Goal: Task Accomplishment & Management: Complete application form

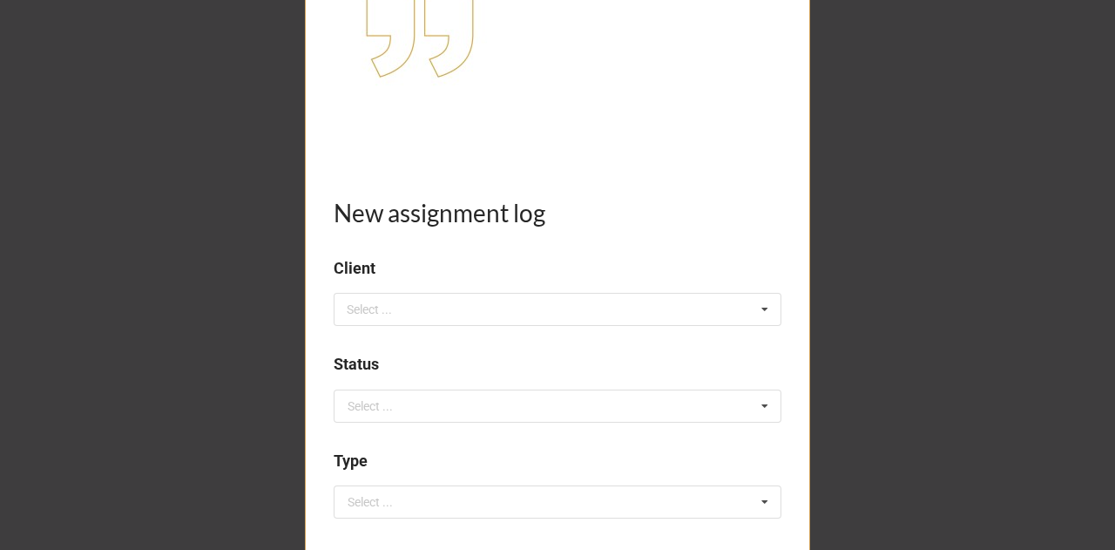
scroll to position [289, 0]
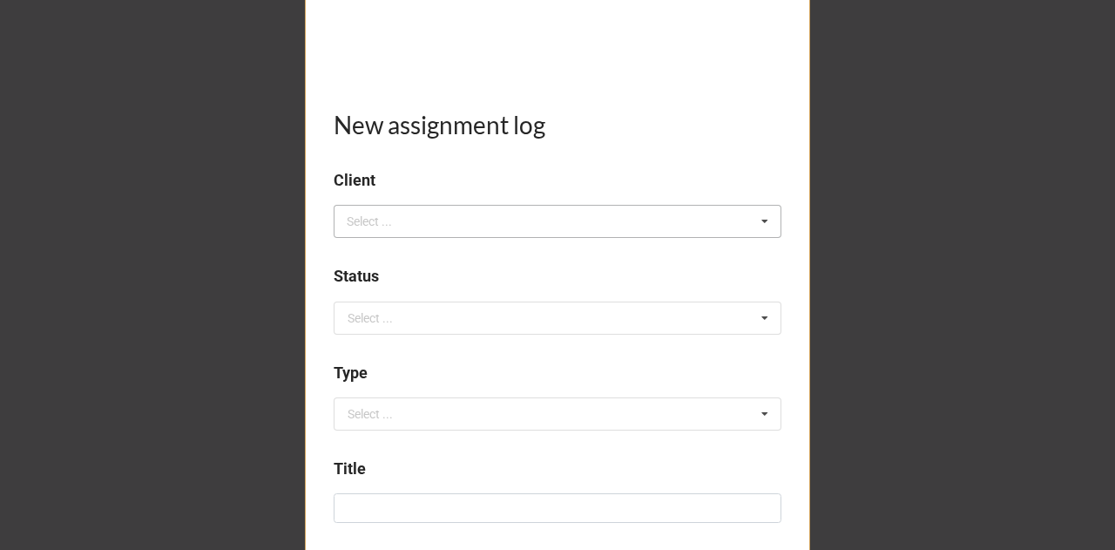
click at [645, 213] on div "Select ... No results found." at bounding box center [558, 221] width 448 height 33
type input "magrow"
click at [468, 249] on div "CLIENT: MagrowTec" at bounding box center [557, 253] width 446 height 32
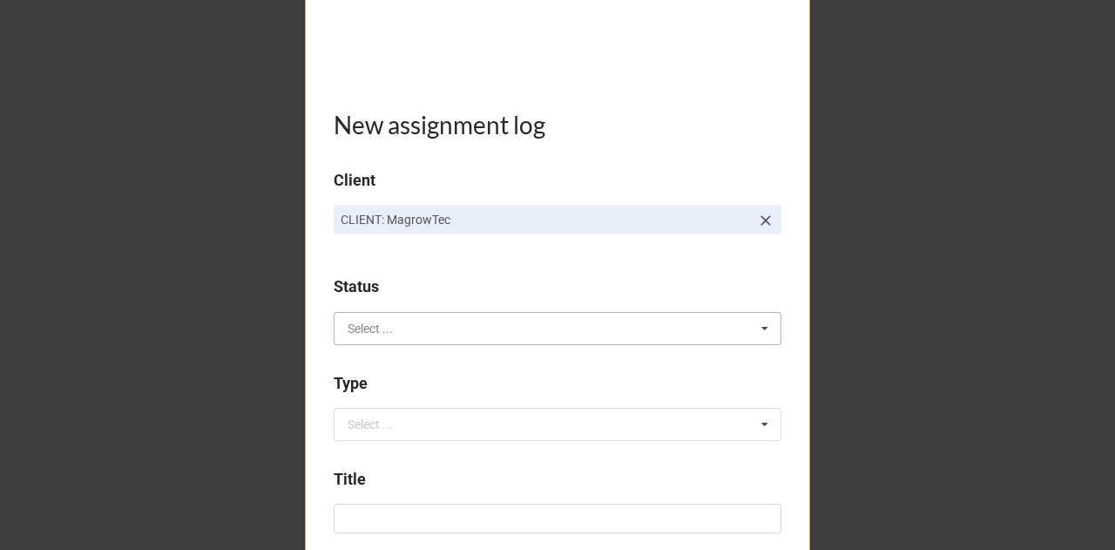
click at [424, 332] on input "text" at bounding box center [558, 328] width 446 height 31
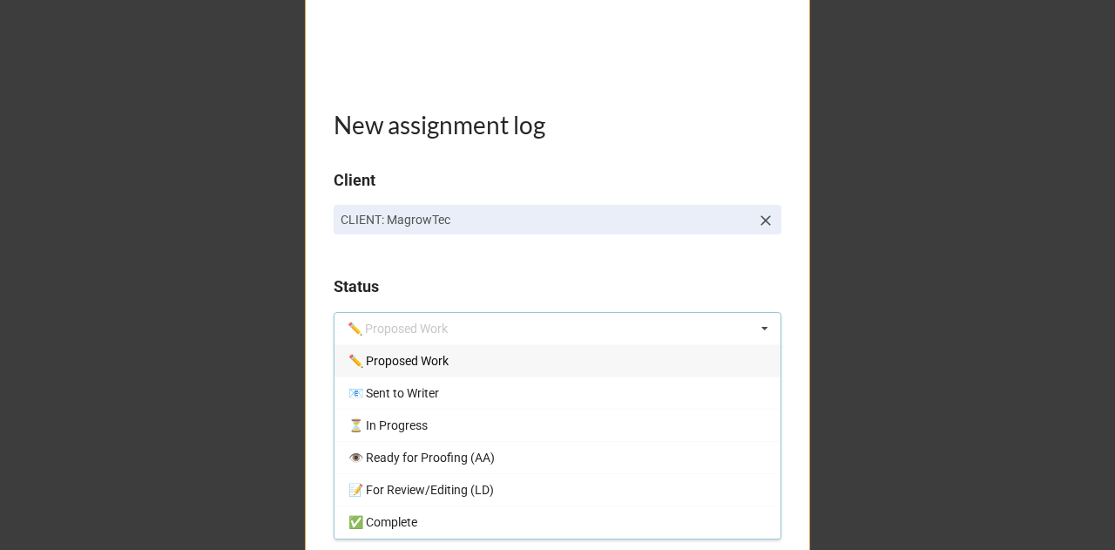
click at [422, 364] on span "✏️ Proposed Work" at bounding box center [398, 361] width 100 height 14
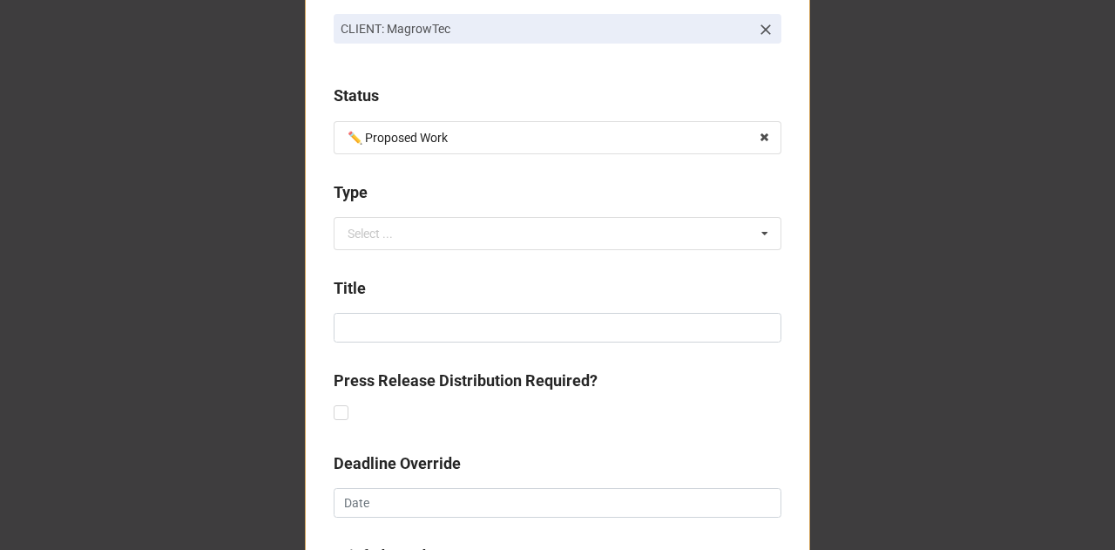
scroll to position [503, 0]
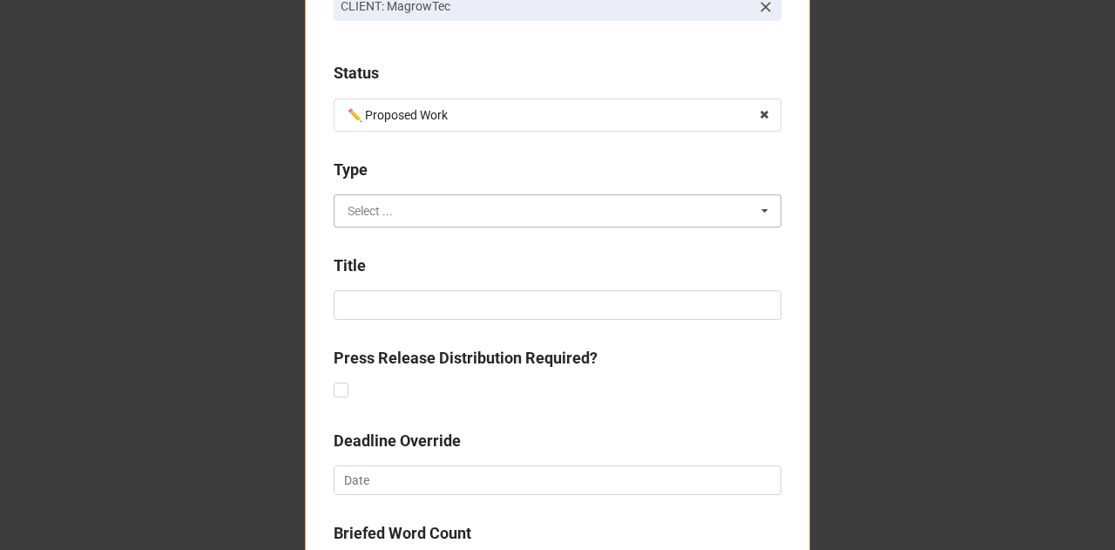
click at [464, 212] on input "text" at bounding box center [558, 210] width 446 height 31
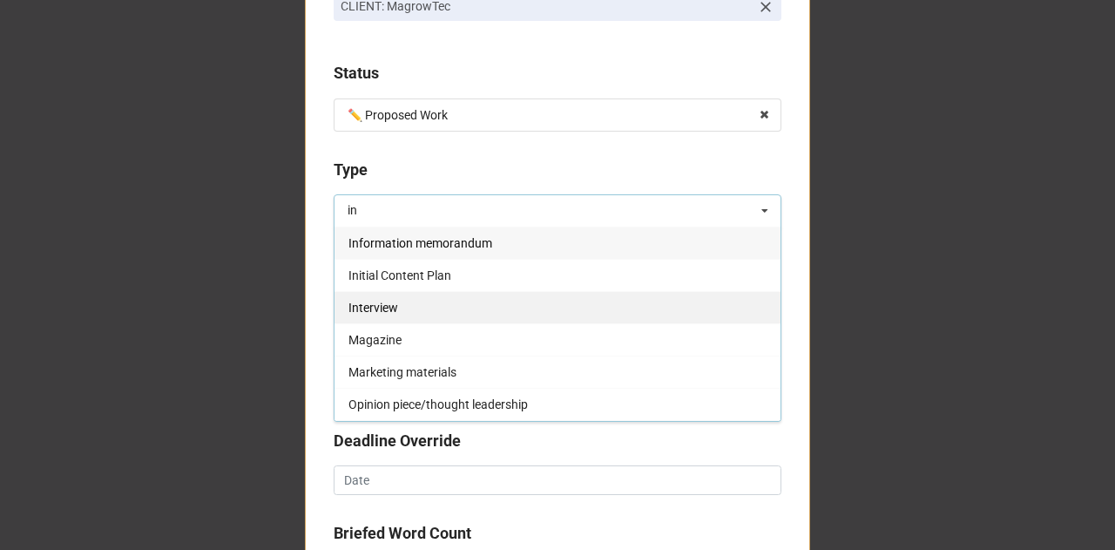
type input "in"
click at [420, 305] on div "Interview" at bounding box center [557, 307] width 446 height 32
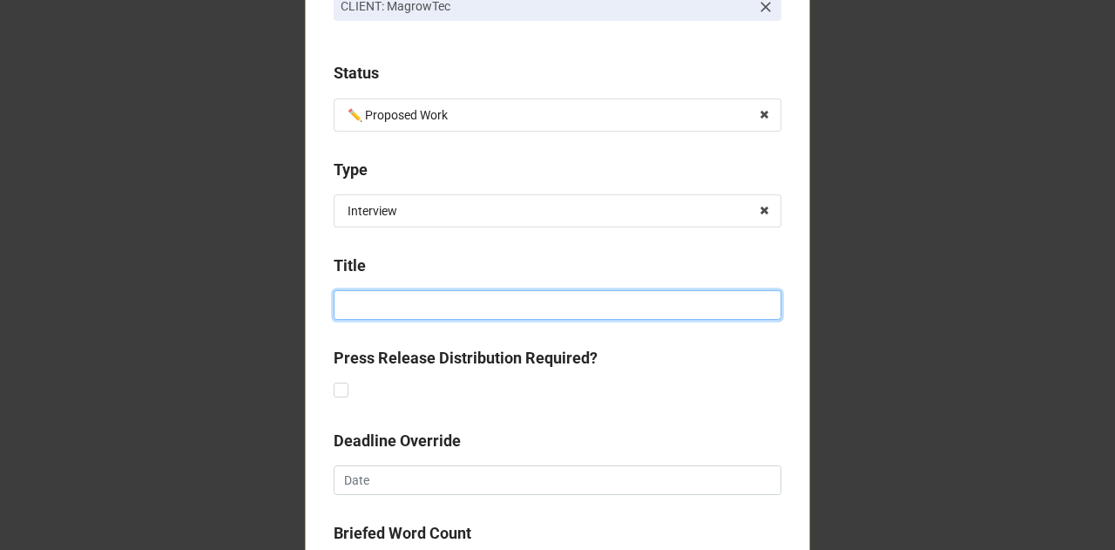
click at [400, 313] on input at bounding box center [558, 305] width 448 height 30
type input "Team member video series"
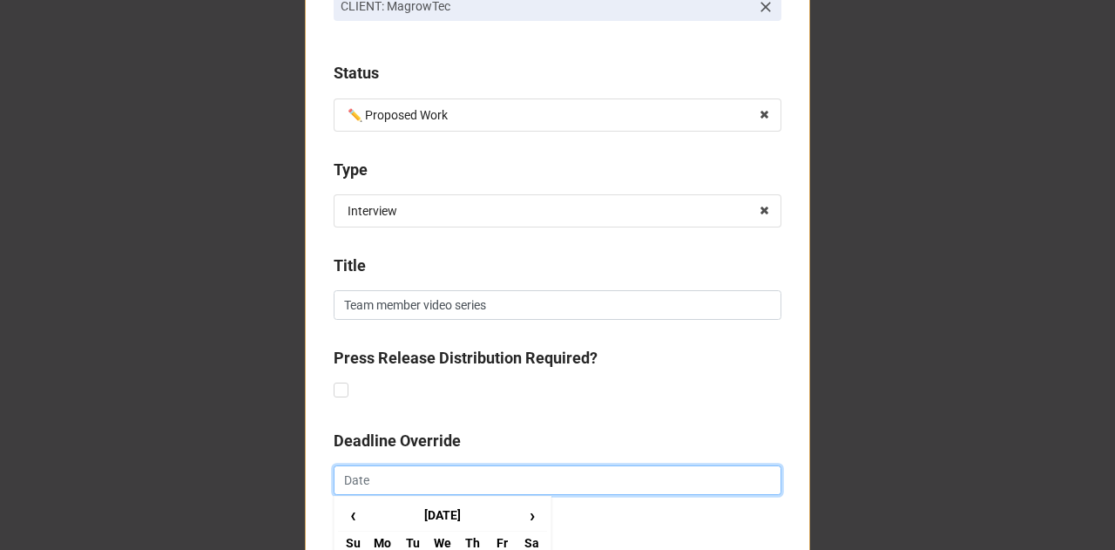
click at [425, 480] on input "text" at bounding box center [558, 480] width 448 height 30
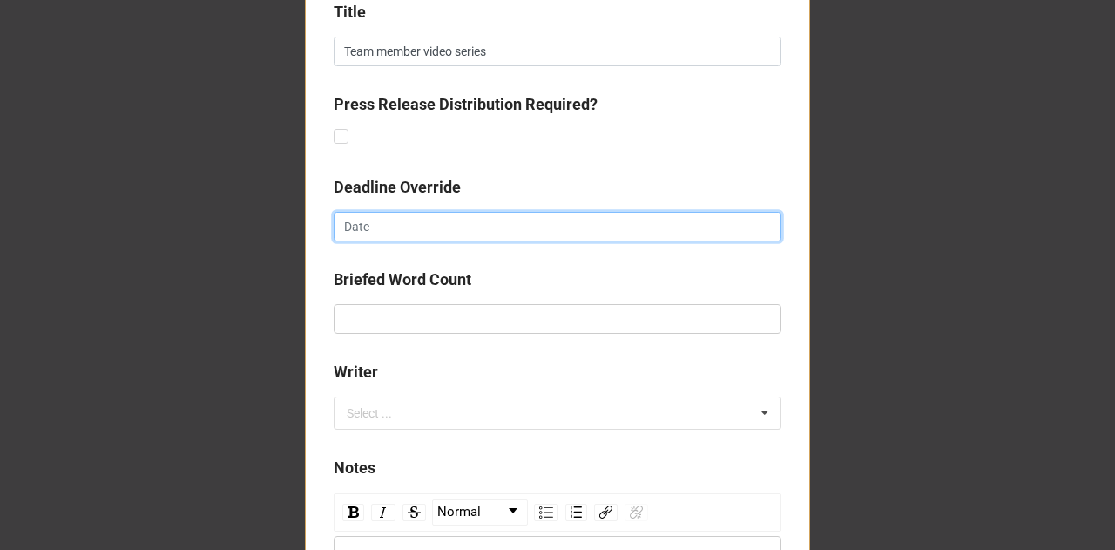
scroll to position [759, 0]
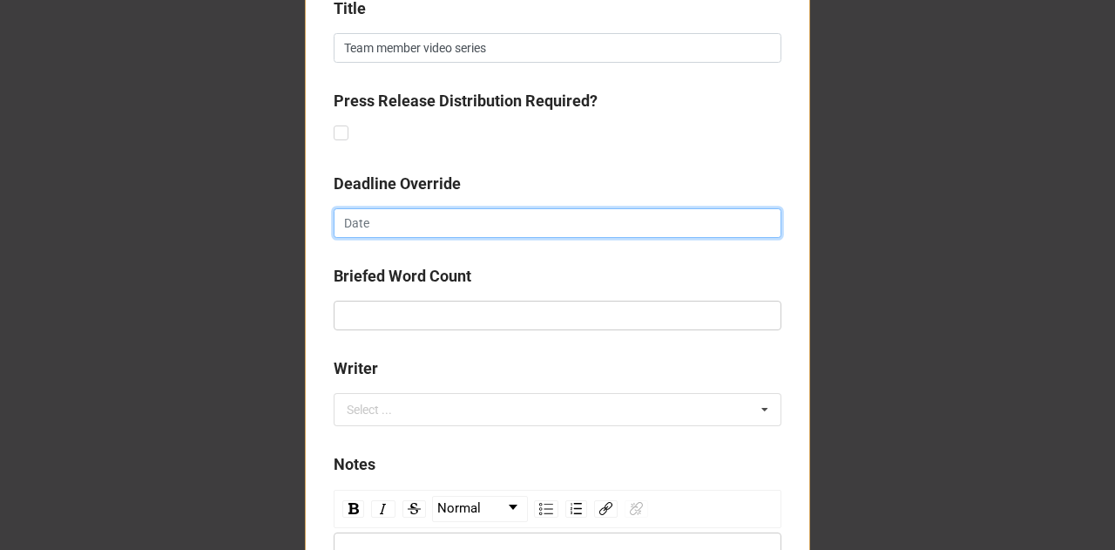
click at [514, 217] on input "text" at bounding box center [558, 223] width 448 height 30
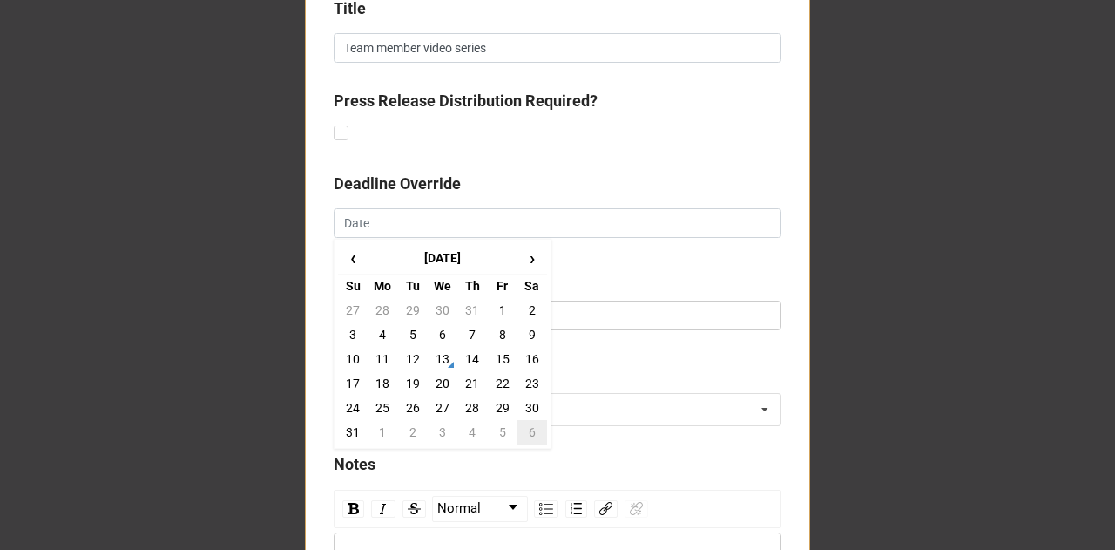
click at [523, 428] on td "6" at bounding box center [532, 432] width 30 height 24
type input "[DATE]"
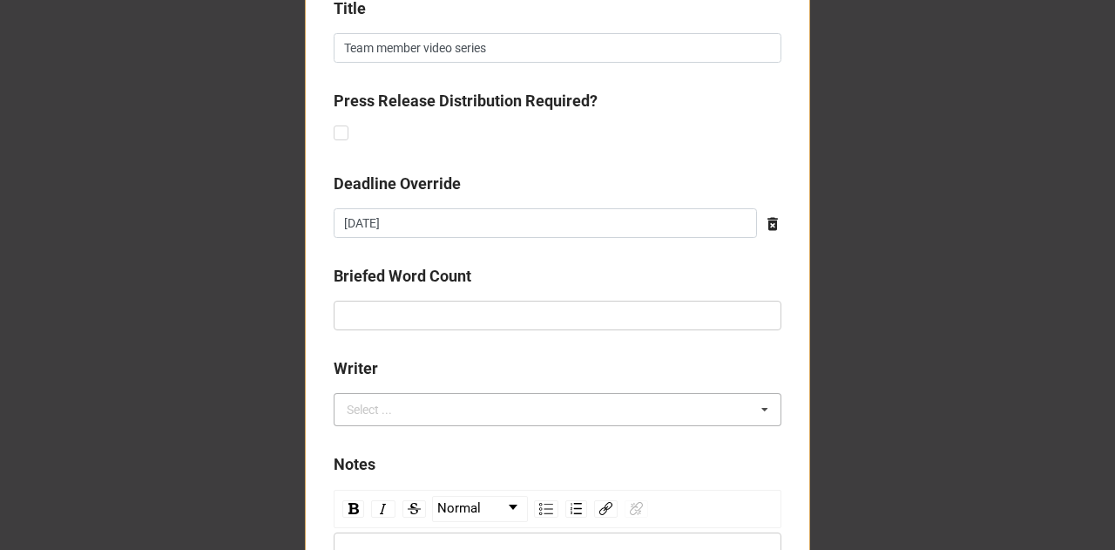
click at [405, 408] on div "Select ..." at bounding box center [379, 410] width 75 height 20
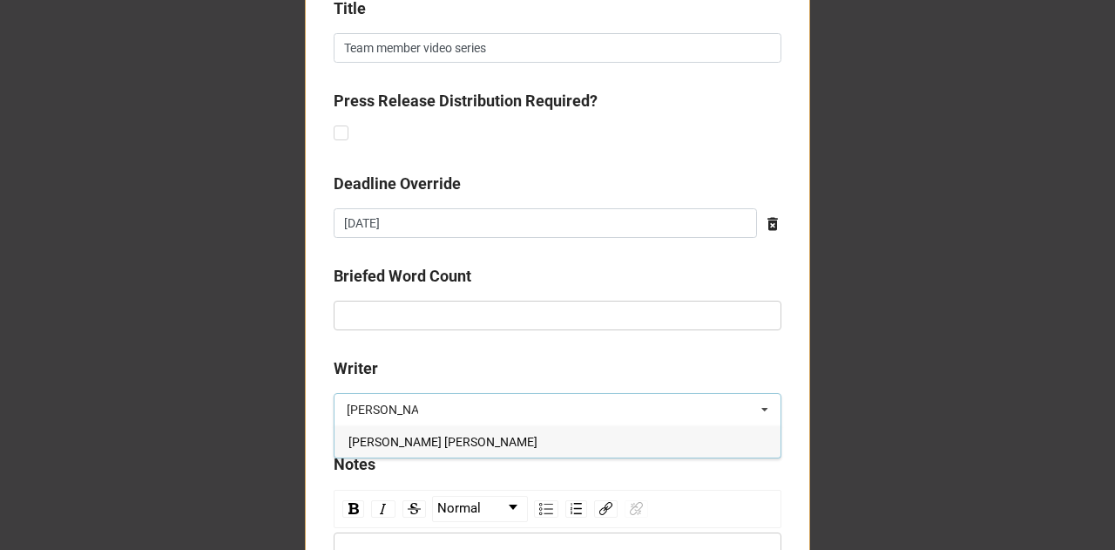
type input "[PERSON_NAME]"
click at [422, 436] on div "[PERSON_NAME] [PERSON_NAME]" at bounding box center [557, 441] width 446 height 32
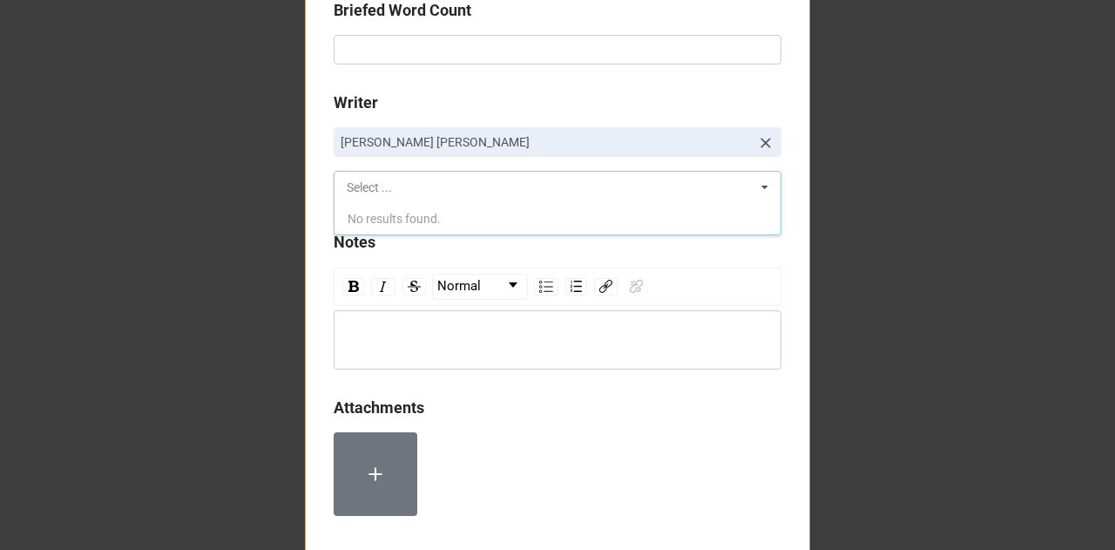
scroll to position [1073, 0]
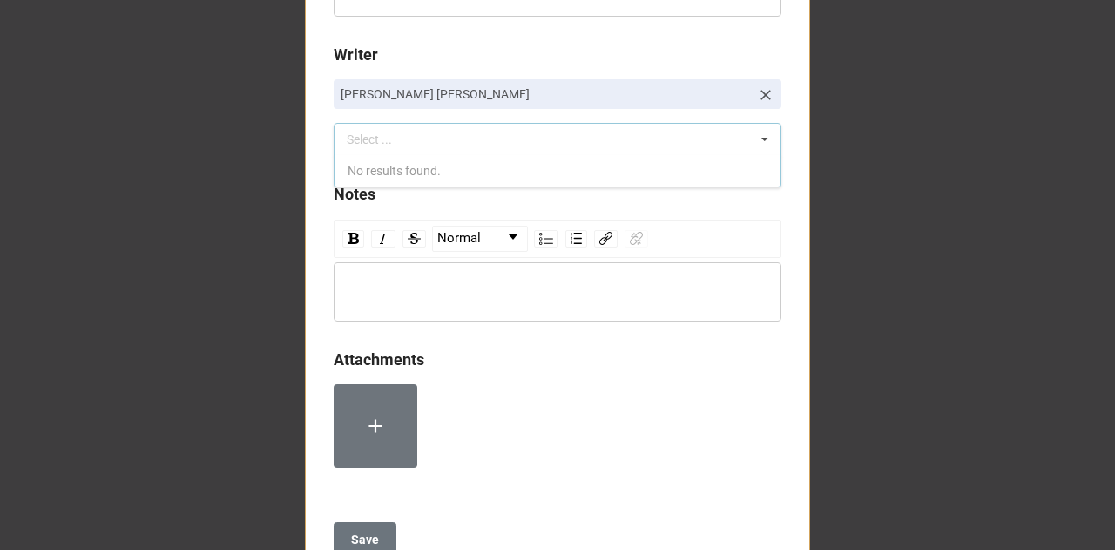
click at [496, 282] on div "rdw-editor" at bounding box center [557, 291] width 431 height 19
click at [366, 530] on b "Save" at bounding box center [365, 539] width 28 height 18
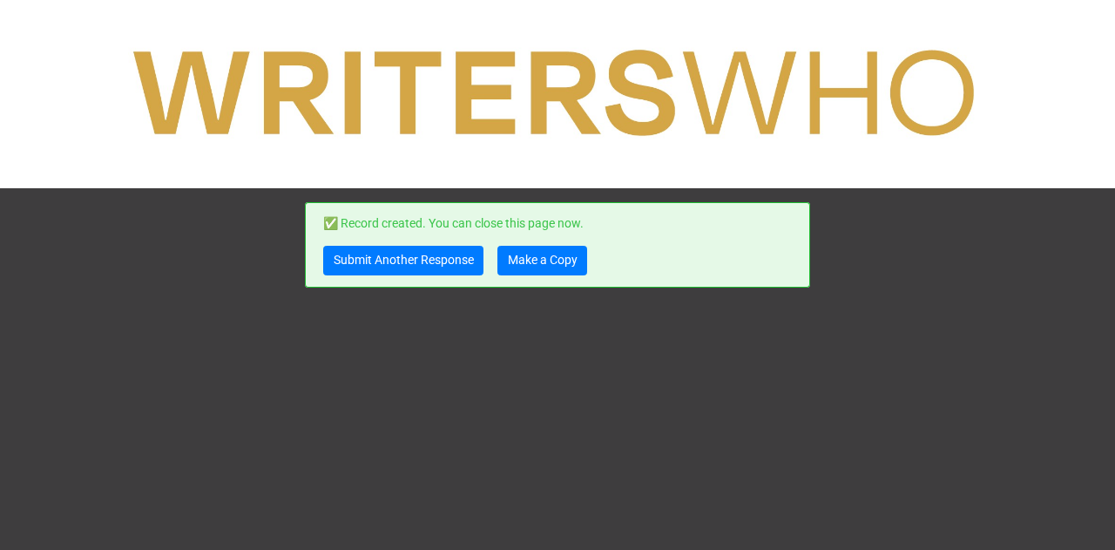
scroll to position [0, 0]
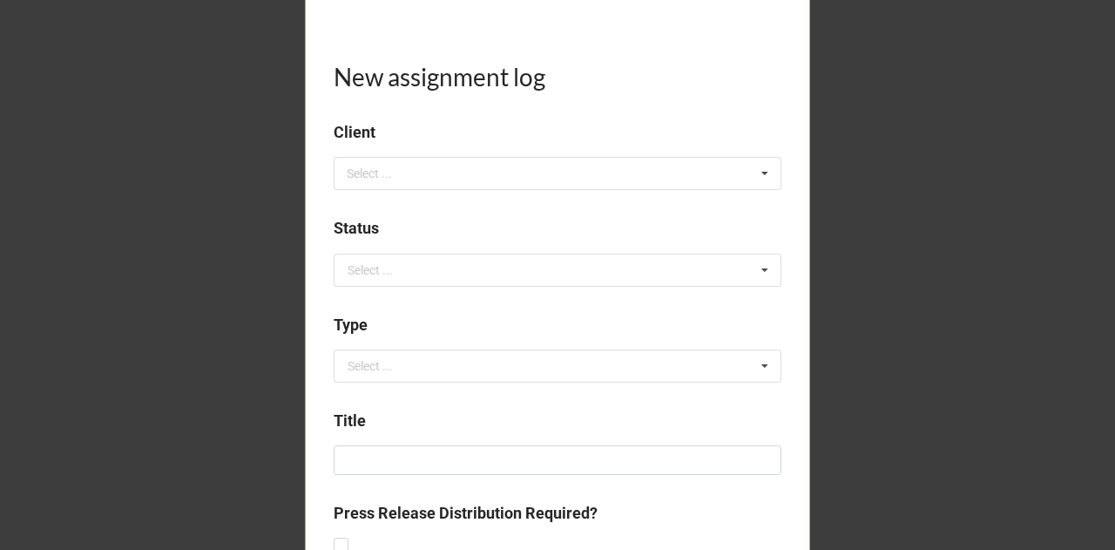
scroll to position [363, 0]
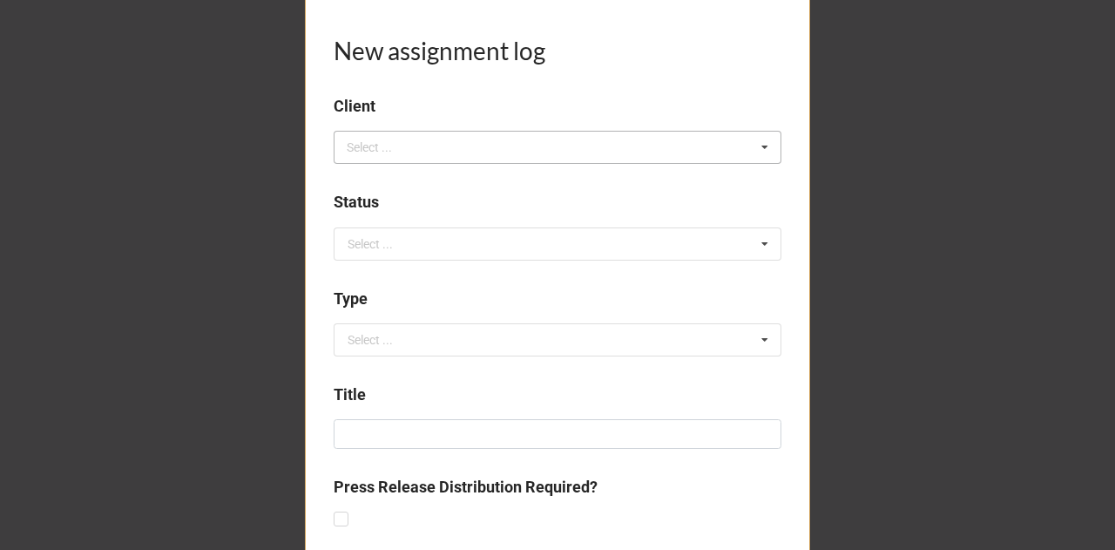
click at [505, 145] on div "Select ... No results found." at bounding box center [558, 147] width 448 height 33
type input "magr"
click at [479, 176] on div "CLIENT: MagrowTec" at bounding box center [557, 179] width 446 height 32
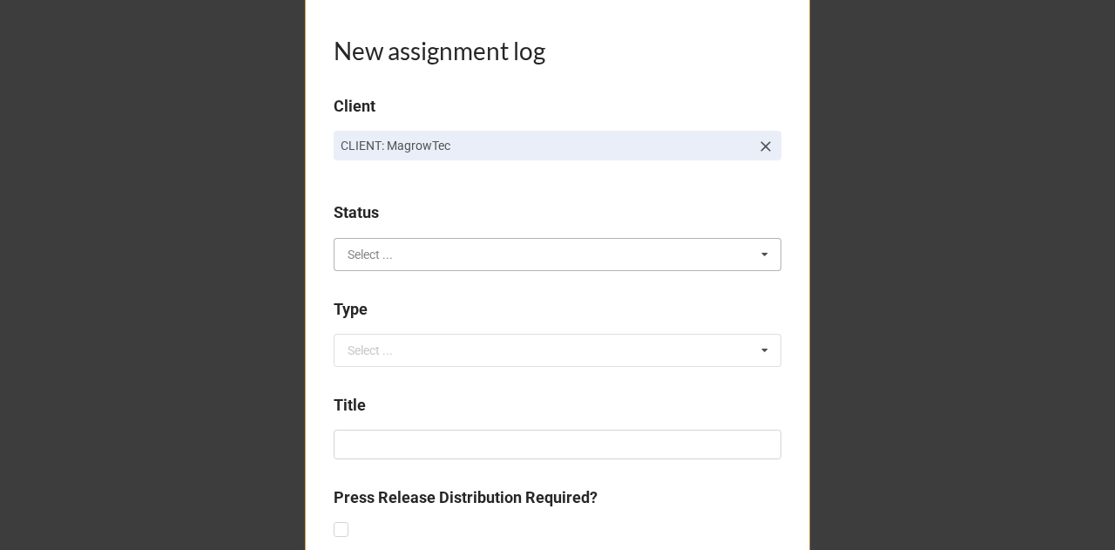
click at [436, 254] on input "text" at bounding box center [558, 254] width 446 height 31
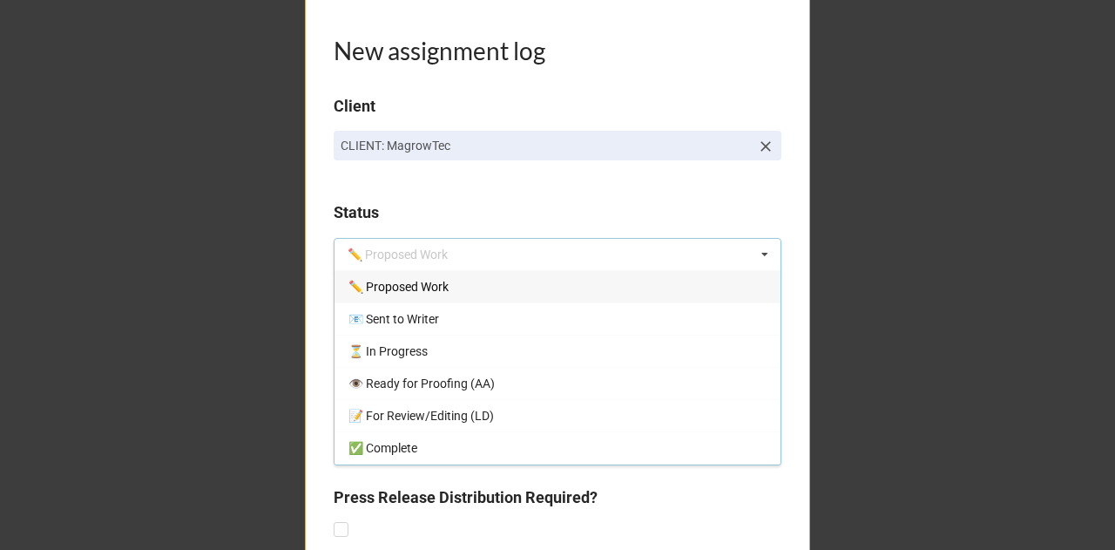
click at [429, 293] on span "✏️ Proposed Work" at bounding box center [398, 287] width 100 height 14
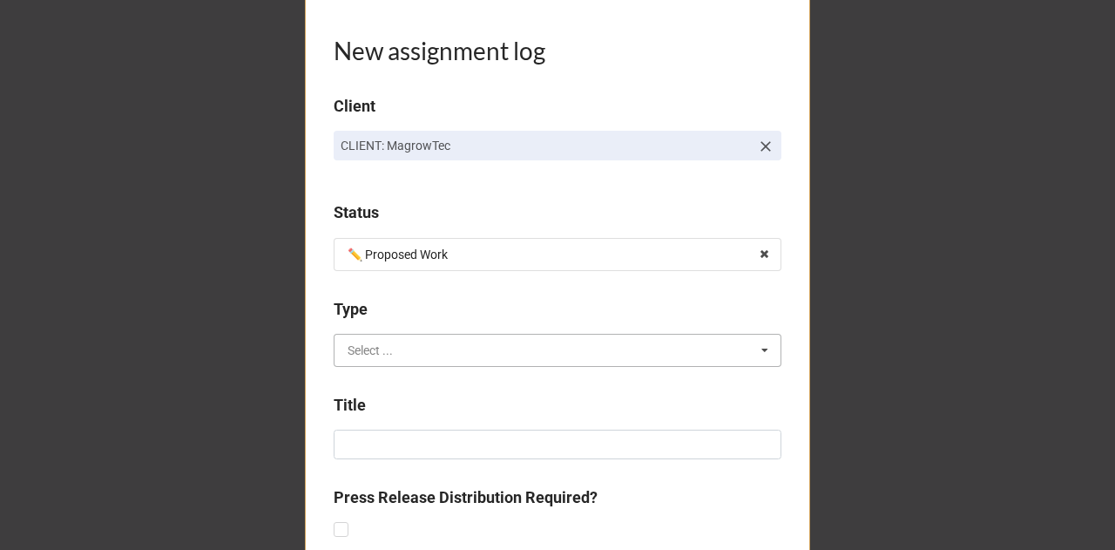
click at [408, 342] on input "text" at bounding box center [558, 349] width 446 height 31
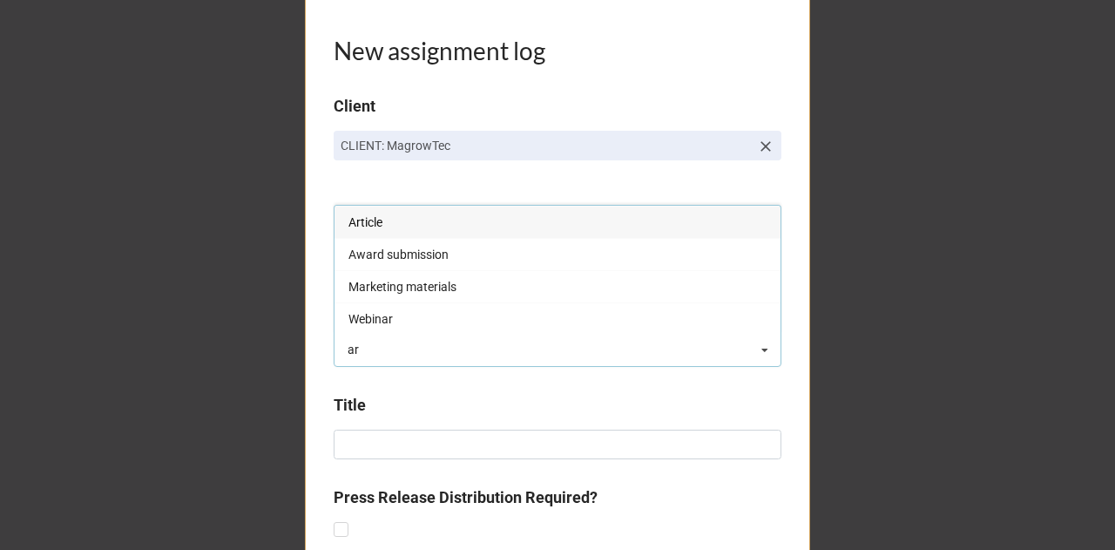
type input "ar"
click at [402, 217] on div "Article" at bounding box center [557, 222] width 446 height 32
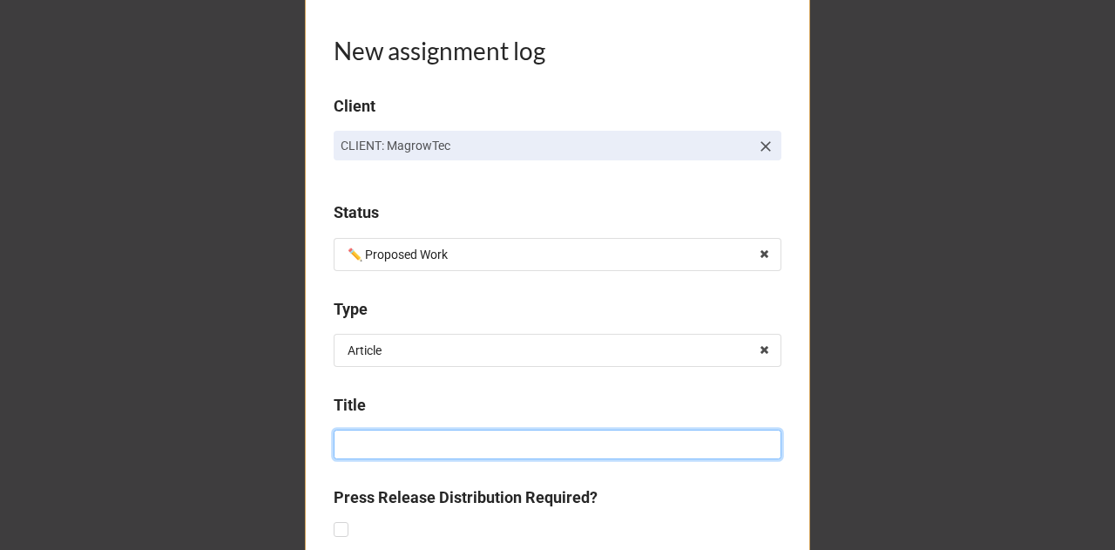
click at [383, 430] on input at bounding box center [558, 444] width 448 height 30
click at [469, 447] on input "Thought leadership" at bounding box center [558, 444] width 448 height 30
drag, startPoint x: 523, startPoint y: 440, endPoint x: 449, endPoint y: 445, distance: 75.1
click at [449, 445] on input "Thought leadership: the spray" at bounding box center [558, 444] width 448 height 30
paste input "Why 90% of Crop Protection Investment is Lost to Poor Application Technology"
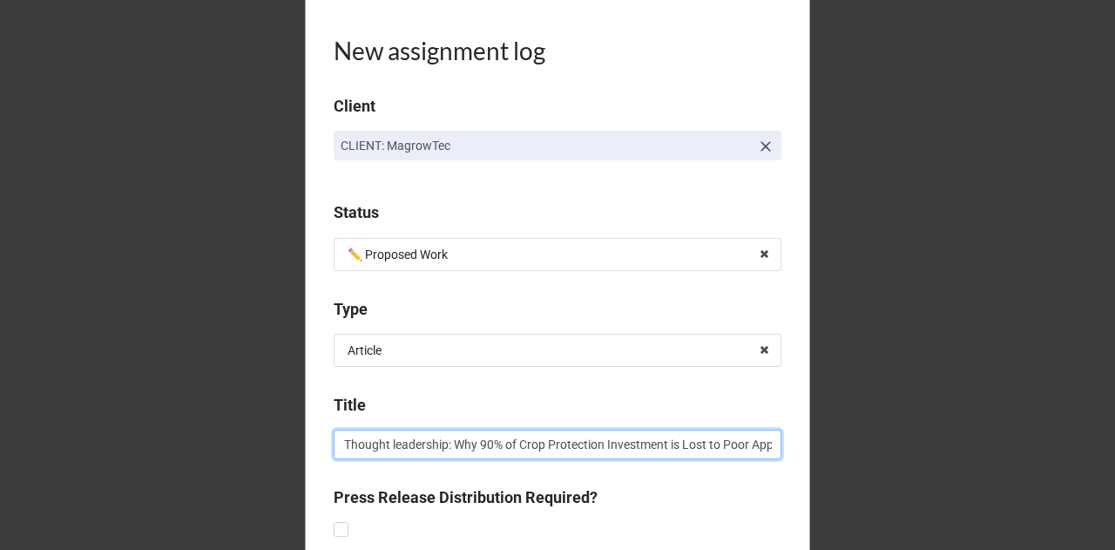
scroll to position [0, 106]
click at [354, 445] on input "Thought leadership: Why 90% of Crop Protection Investment is Lost to Poor Appli…" at bounding box center [558, 444] width 448 height 30
click at [425, 447] on input "Thought leadership: why 90% of Crop Protection Investment is Lost to Poor Appli…" at bounding box center [558, 444] width 448 height 30
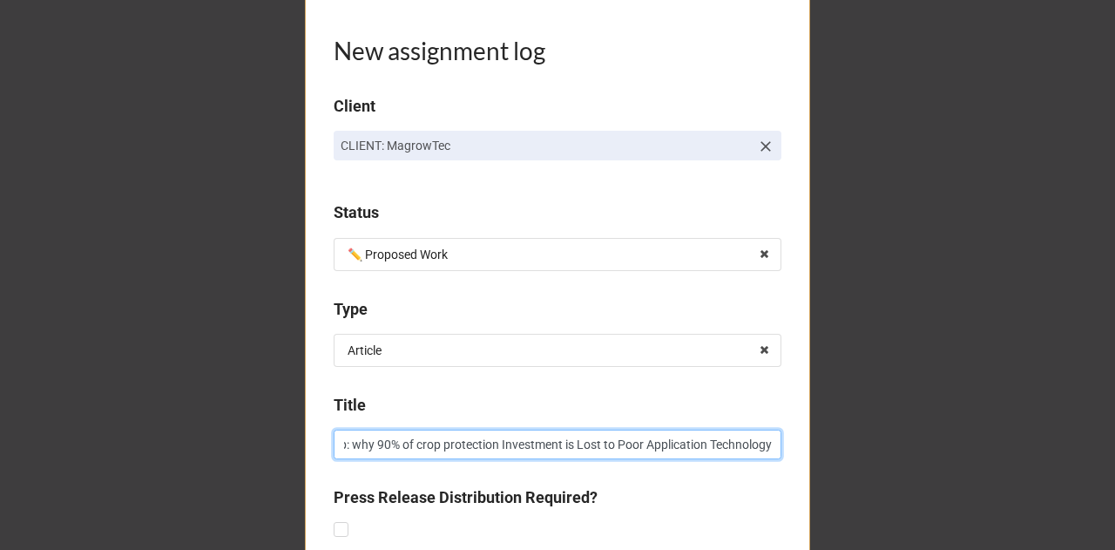
drag, startPoint x: 508, startPoint y: 448, endPoint x: 785, endPoint y: 426, distance: 277.8
click at [785, 426] on div "New assignment log Client CLIENT: MagrowTec Status ✏️ Proposed Work ✏️ Proposed…" at bounding box center [557, 504] width 505 height 1498
click at [453, 442] on input "Thought leadership: why 90% of crop protection is wasted" at bounding box center [558, 444] width 448 height 30
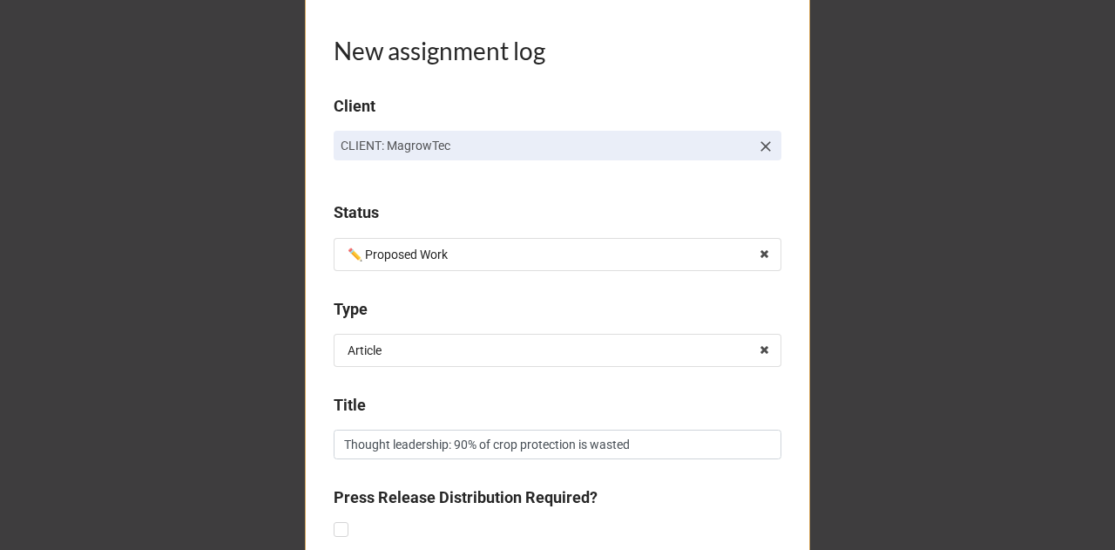
click at [658, 489] on b "Press Release Distribution Required?" at bounding box center [558, 500] width 448 height 30
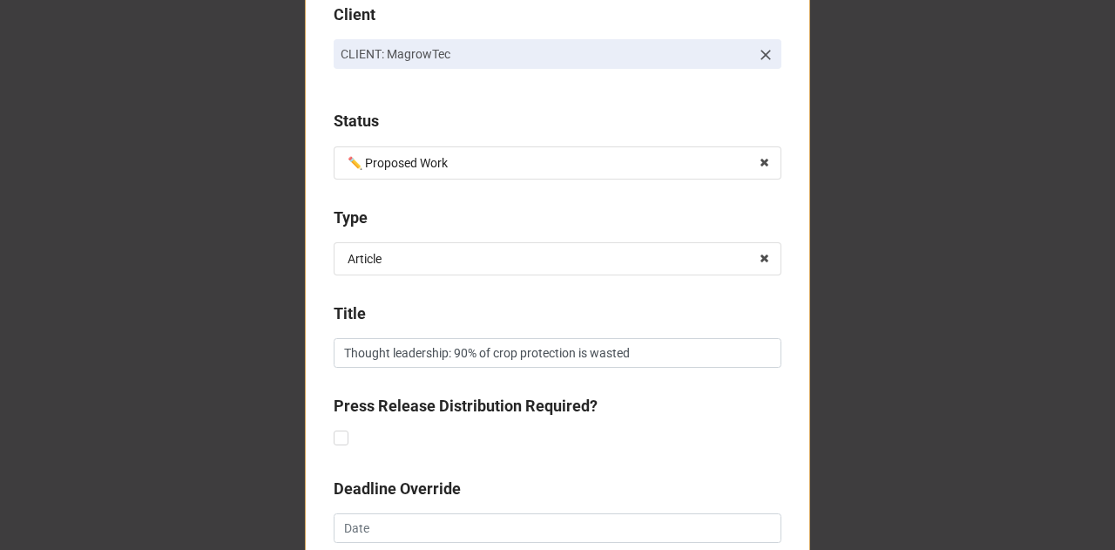
scroll to position [503, 0]
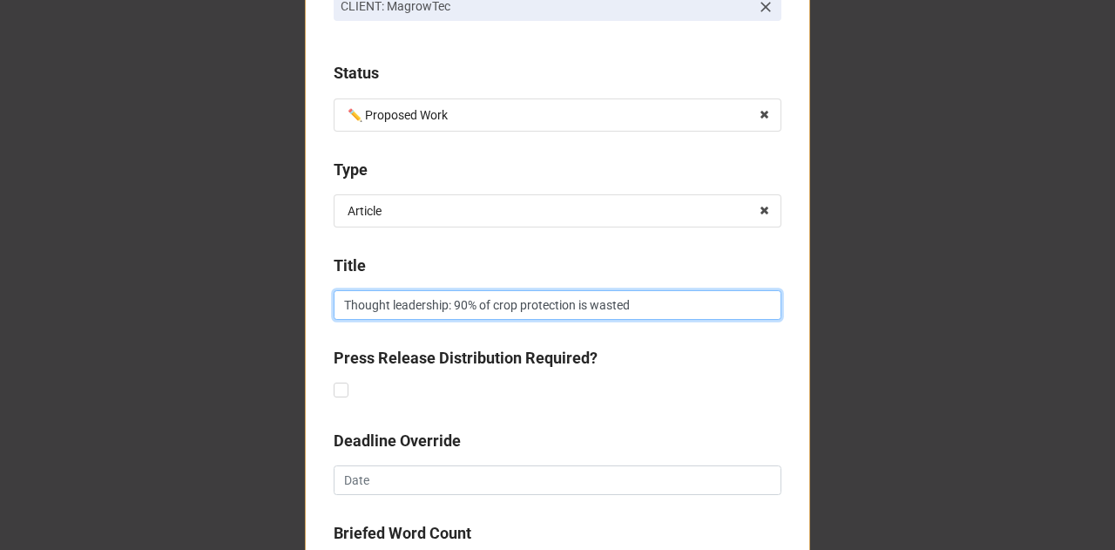
click at [575, 310] on input "Thought leadership: 90% of crop protection is wasted" at bounding box center [558, 305] width 448 height 30
type input "Thought leadership: 90% of crop protection cost is wasted"
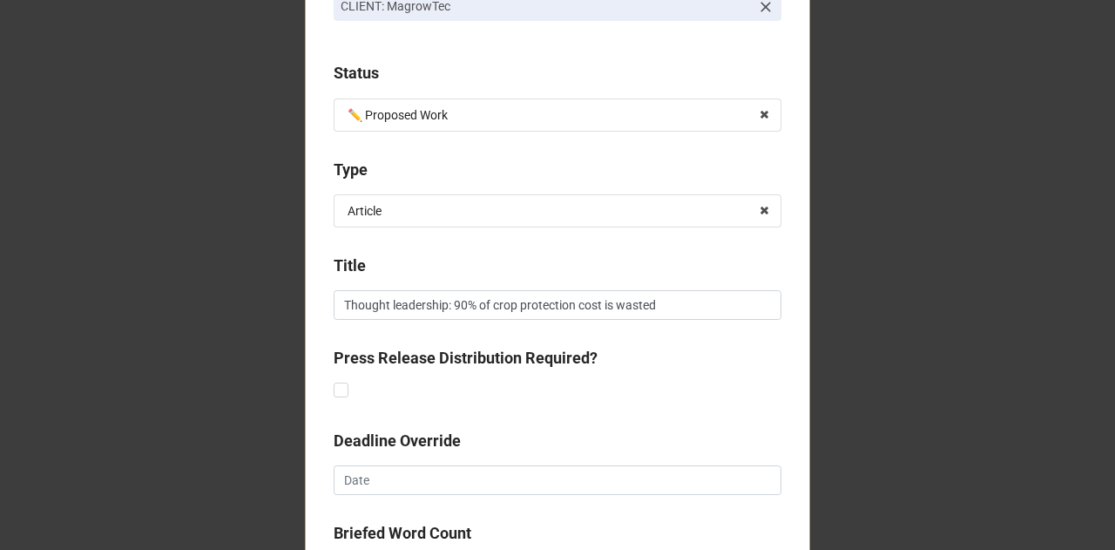
click at [645, 361] on b "Press Release Distribution Required?" at bounding box center [558, 361] width 448 height 30
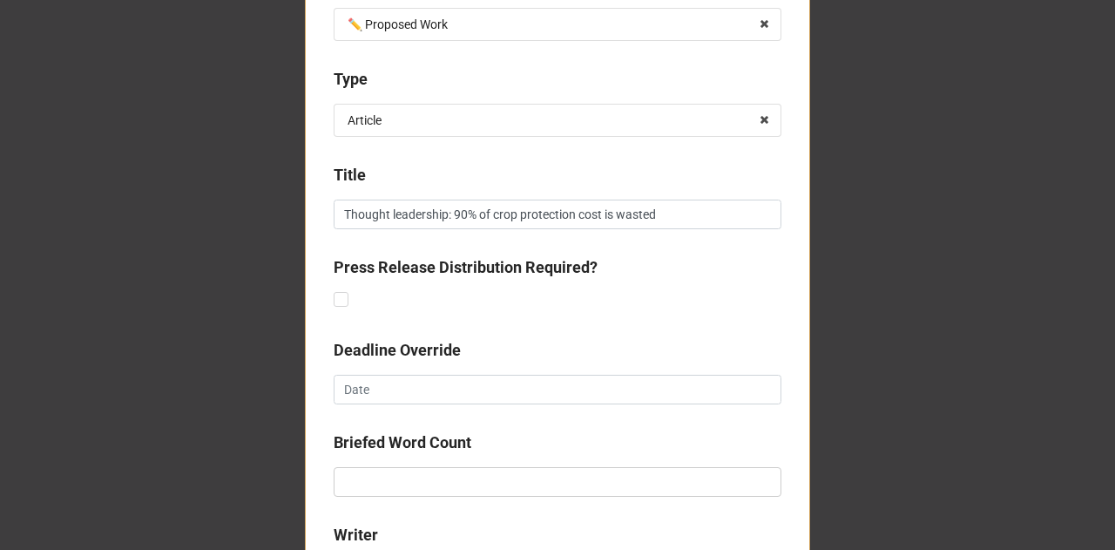
scroll to position [677, 0]
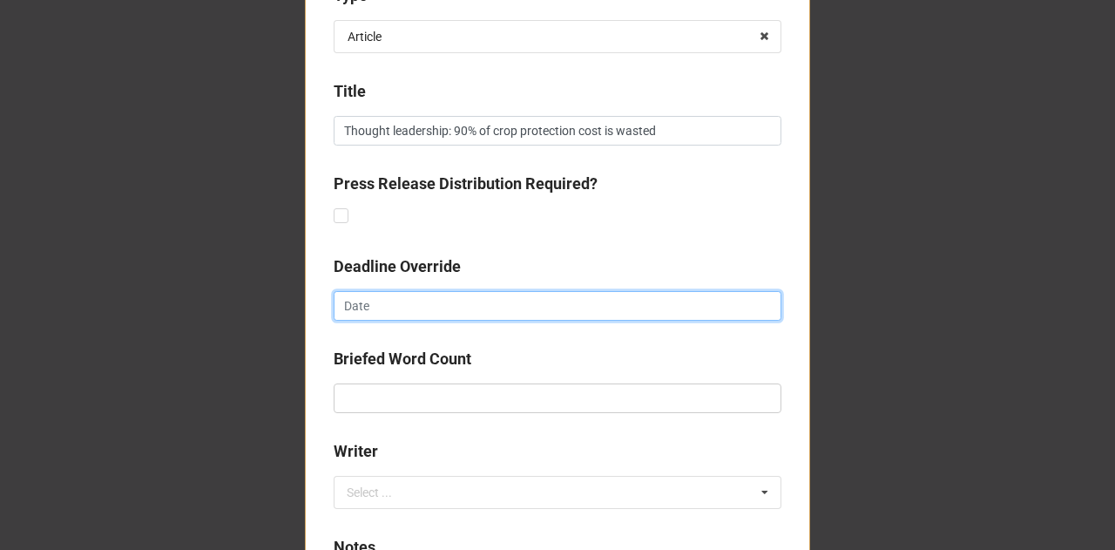
click at [528, 309] on input "text" at bounding box center [558, 306] width 448 height 30
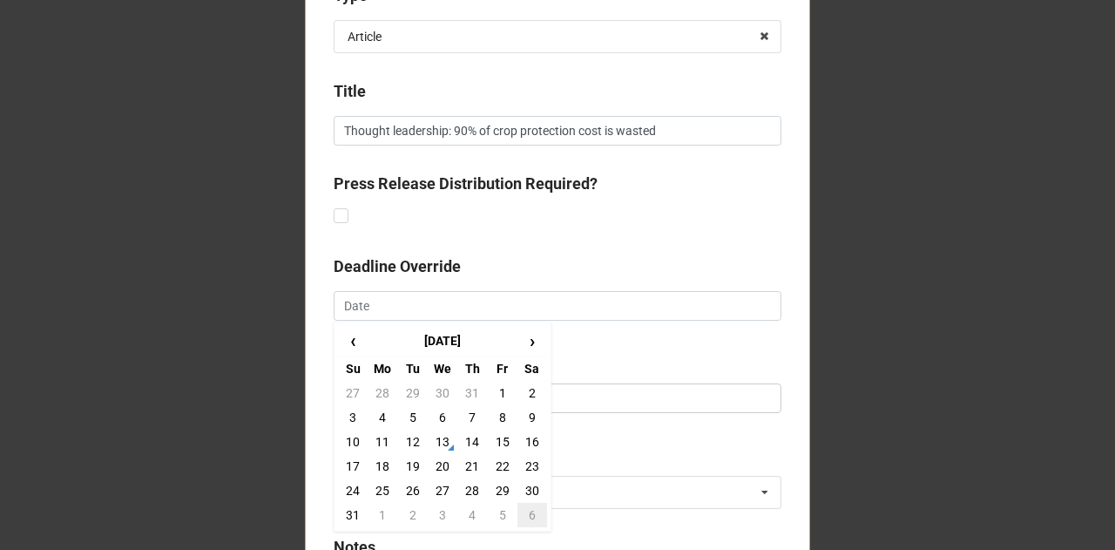
click at [529, 514] on td "6" at bounding box center [532, 515] width 30 height 24
type input "[DATE]"
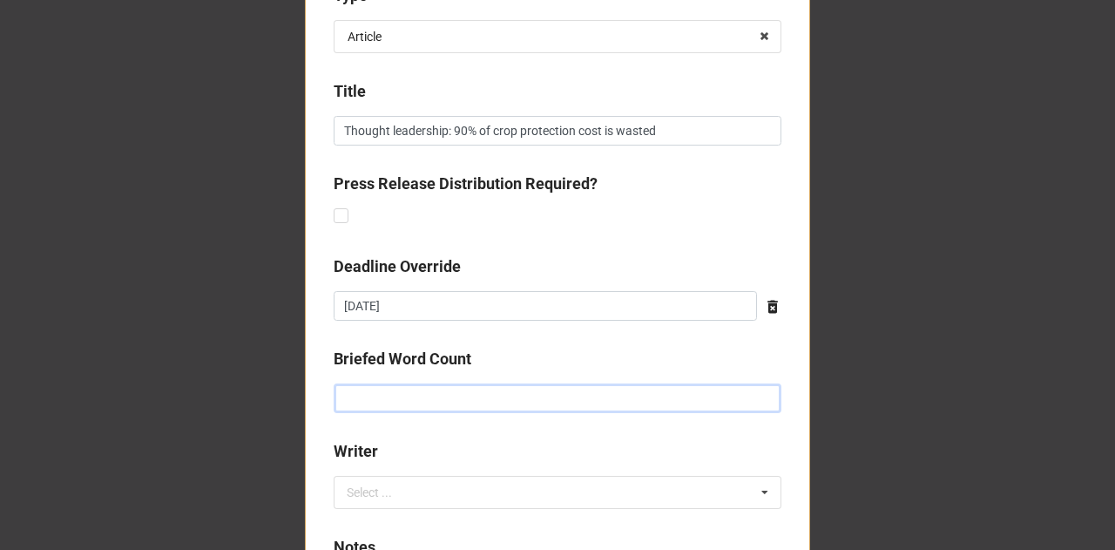
click at [437, 398] on input "text" at bounding box center [558, 398] width 448 height 30
type input "500"
click at [421, 490] on div "Select ... No results found." at bounding box center [558, 492] width 448 height 33
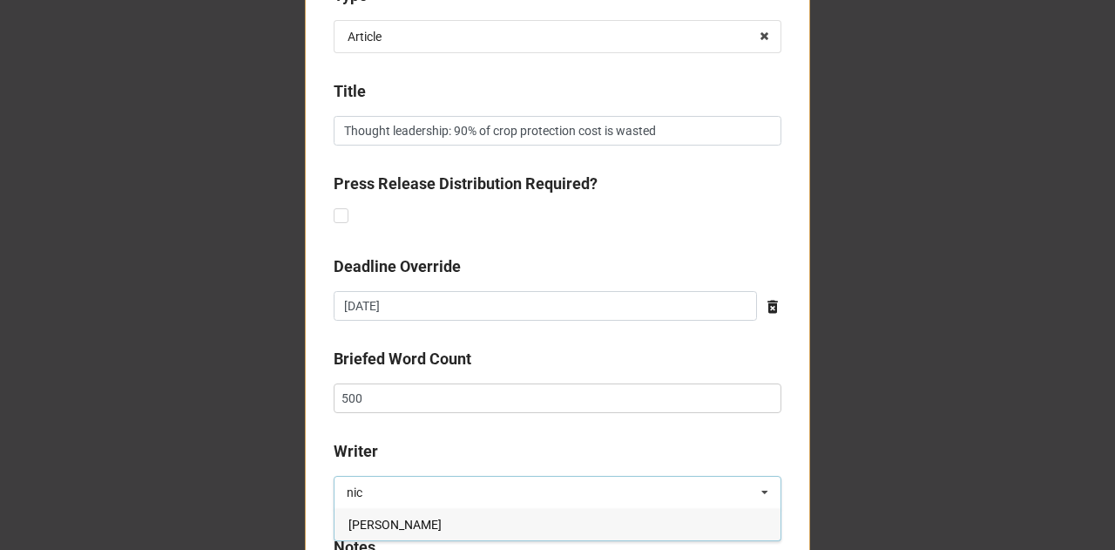
type input "nic"
click at [422, 522] on span "[PERSON_NAME]" at bounding box center [394, 524] width 93 height 14
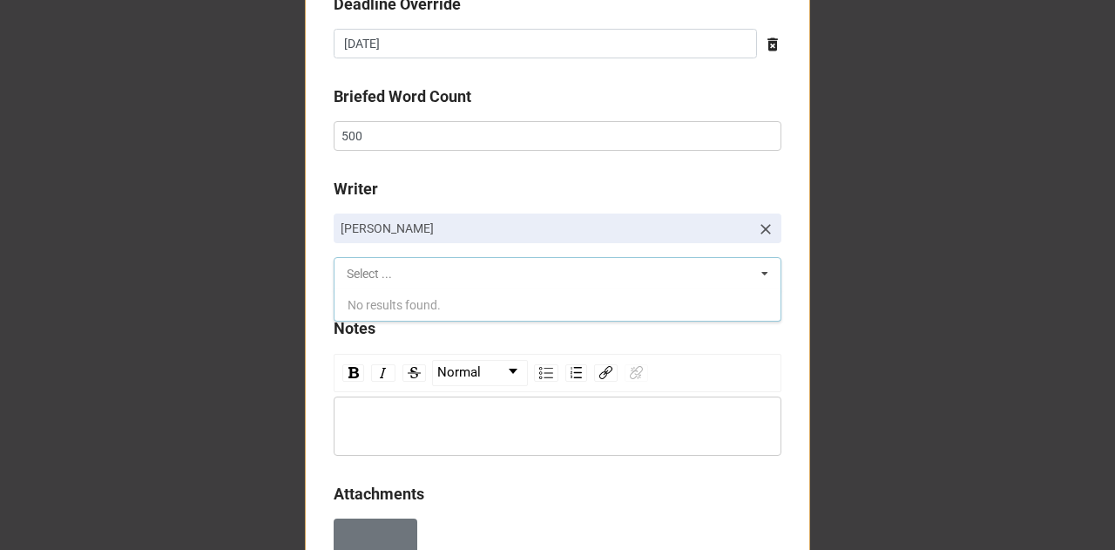
scroll to position [1034, 0]
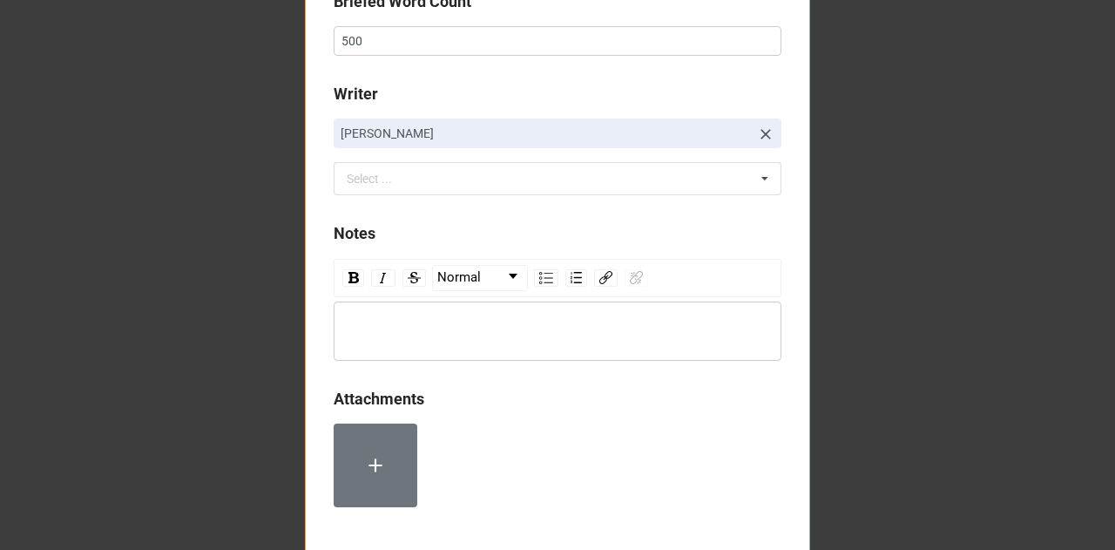
click at [468, 316] on div "rdw-wrapper" at bounding box center [558, 330] width 448 height 59
drag, startPoint x: 407, startPoint y: 44, endPoint x: 296, endPoint y: 37, distance: 110.9
click at [555, 337] on div "Write on behalf of [PERSON_NAME]" at bounding box center [557, 330] width 431 height 19
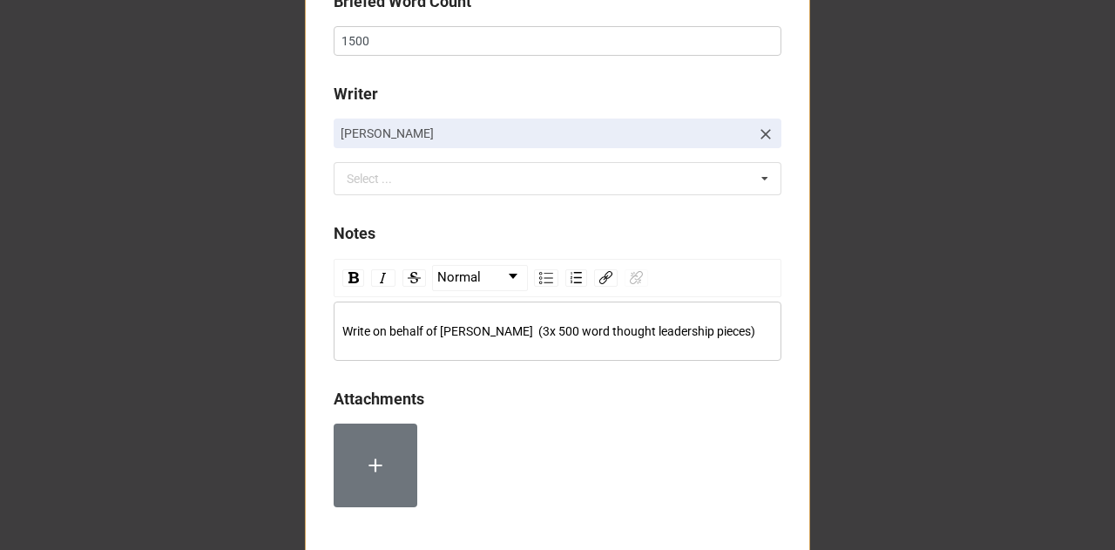
click at [748, 329] on div "Write on behalf of [PERSON_NAME] (3x 500 word thought leadership pieces)" at bounding box center [557, 330] width 431 height 19
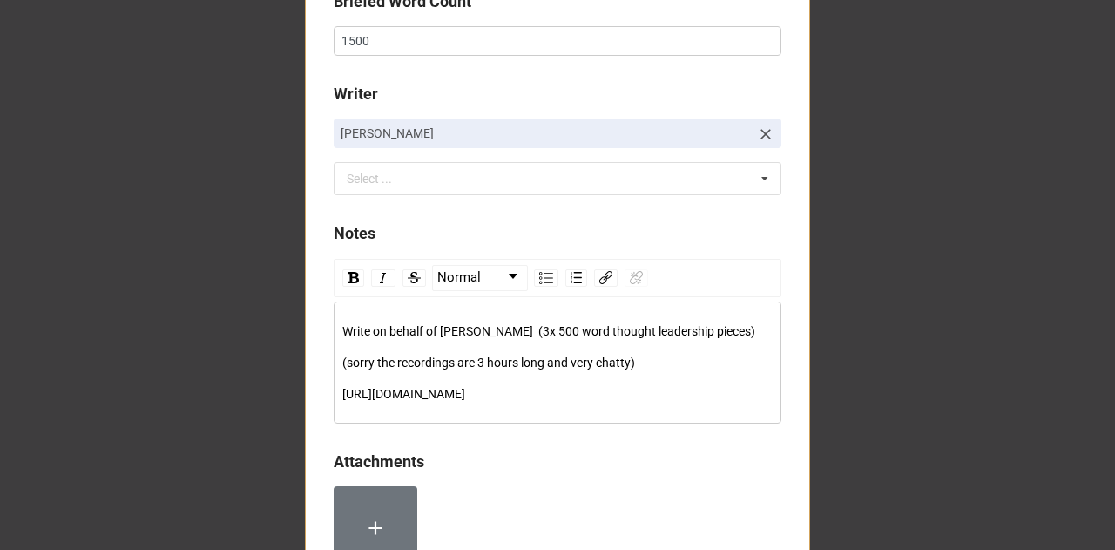
click at [765, 403] on div "[URL][DOMAIN_NAME]" at bounding box center [557, 393] width 431 height 19
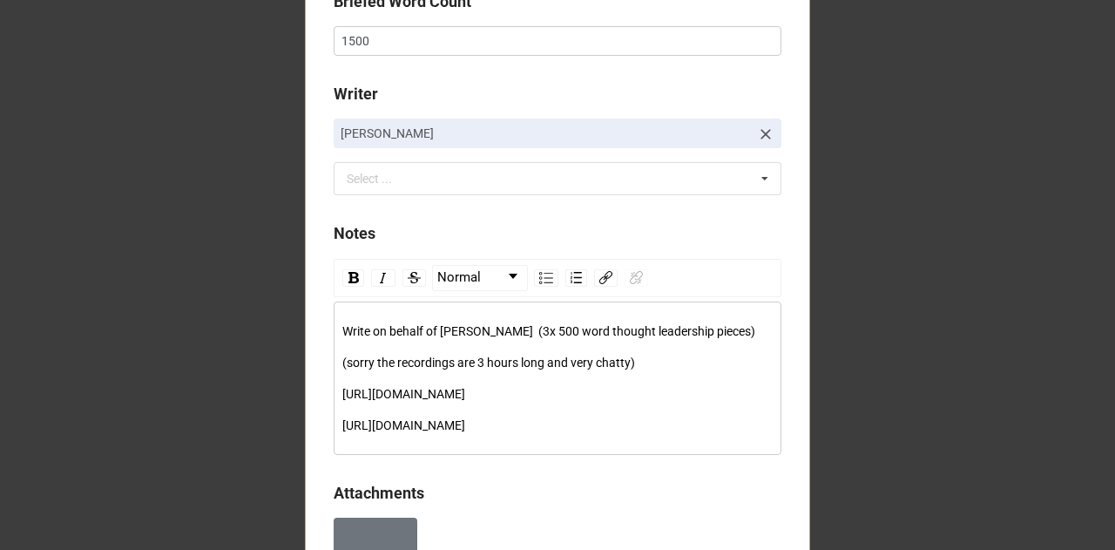
click at [735, 334] on div "Write on behalf of [PERSON_NAME] (3x 500 word thought leadership pieces)" at bounding box center [557, 330] width 431 height 19
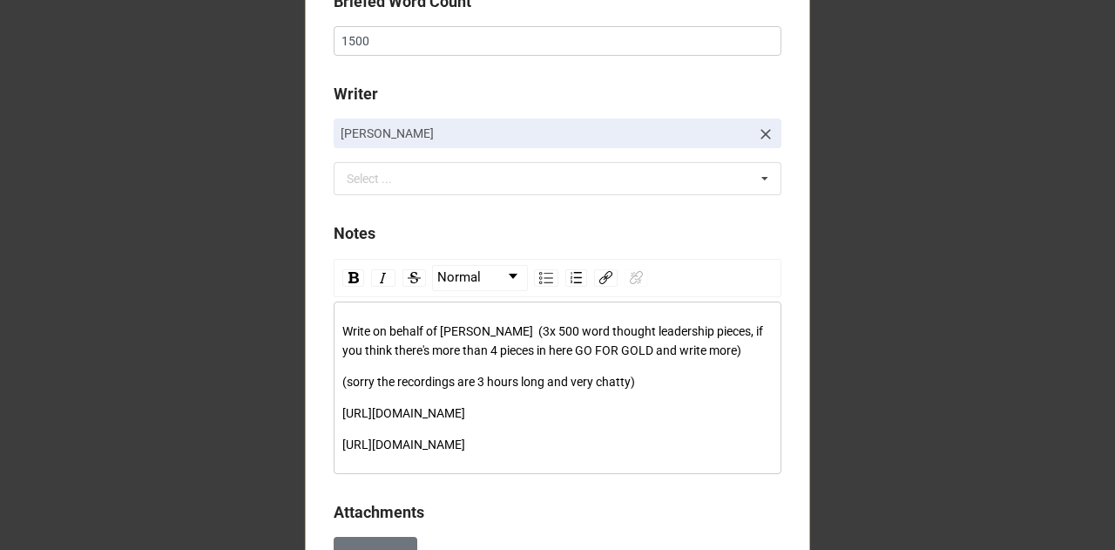
click at [692, 378] on div "(sorry the recordings are 3 hours long and very chatty)" at bounding box center [557, 381] width 431 height 19
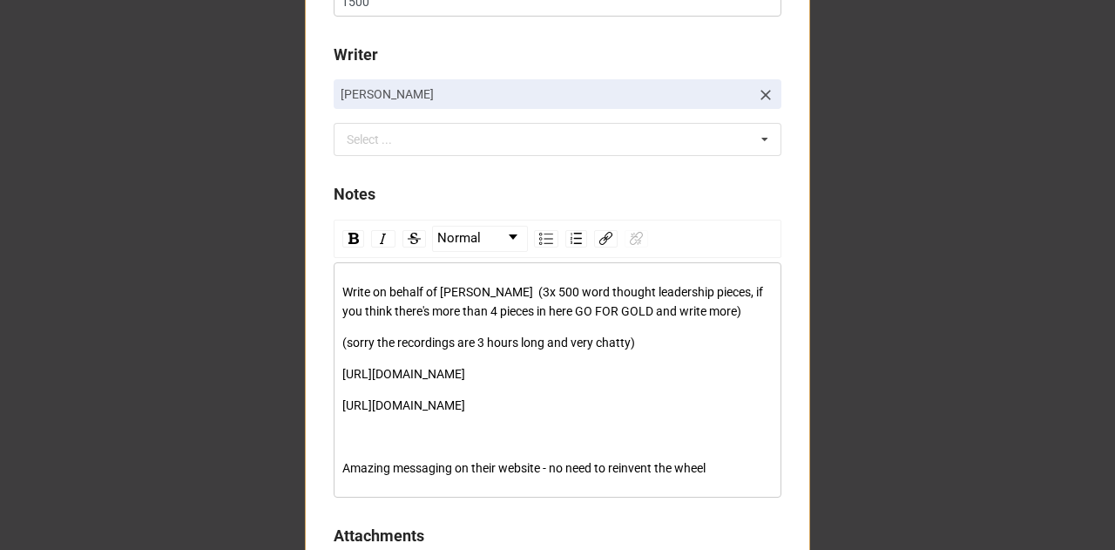
click at [522, 288] on span "Write on behalf of [PERSON_NAME] (3x 500 word thought leadership pieces, if you…" at bounding box center [553, 301] width 423 height 33
click at [473, 304] on span "Write on behalf of [PERSON_NAME] (5x 500 word thought leadership pieces, if you…" at bounding box center [553, 301] width 423 height 33
click at [591, 349] on div "Write on behalf of [PERSON_NAME] (5x 500 word thought leadership pieces, if you…" at bounding box center [557, 379] width 431 height 195
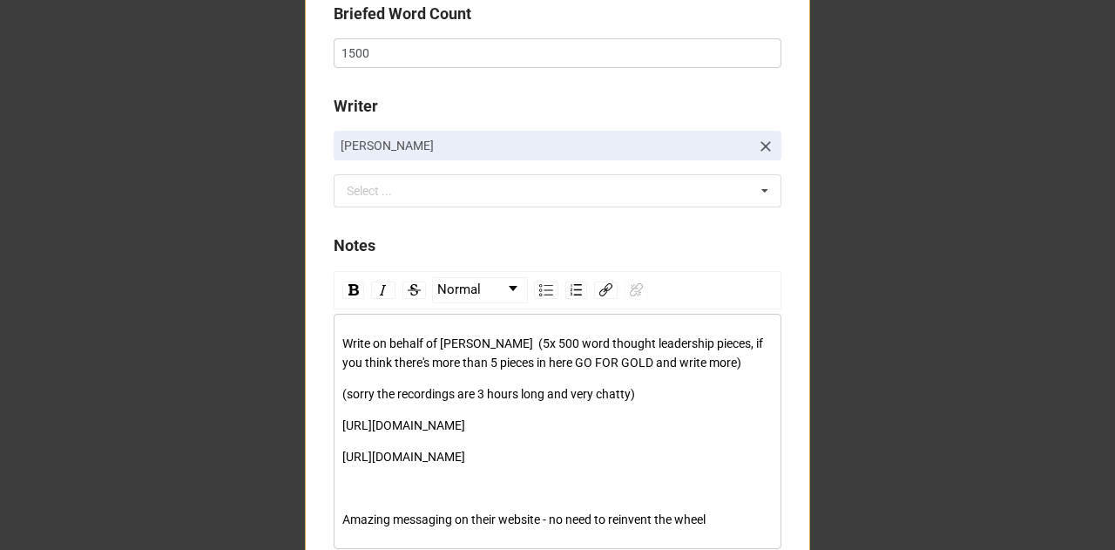
scroll to position [1011, 0]
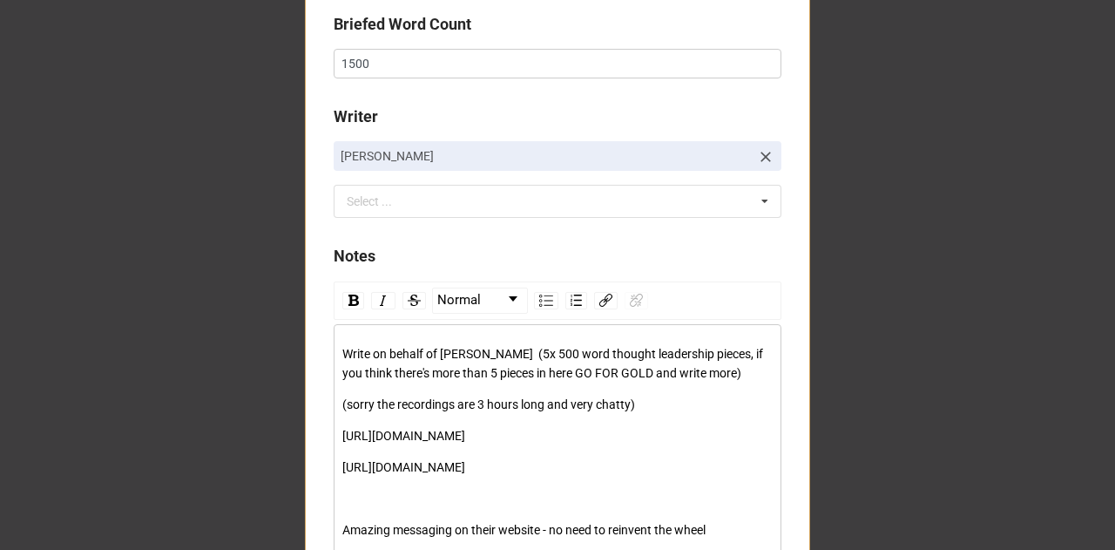
click at [688, 410] on div "(sorry the recordings are 3 hours long and very chatty)" at bounding box center [557, 404] width 431 height 19
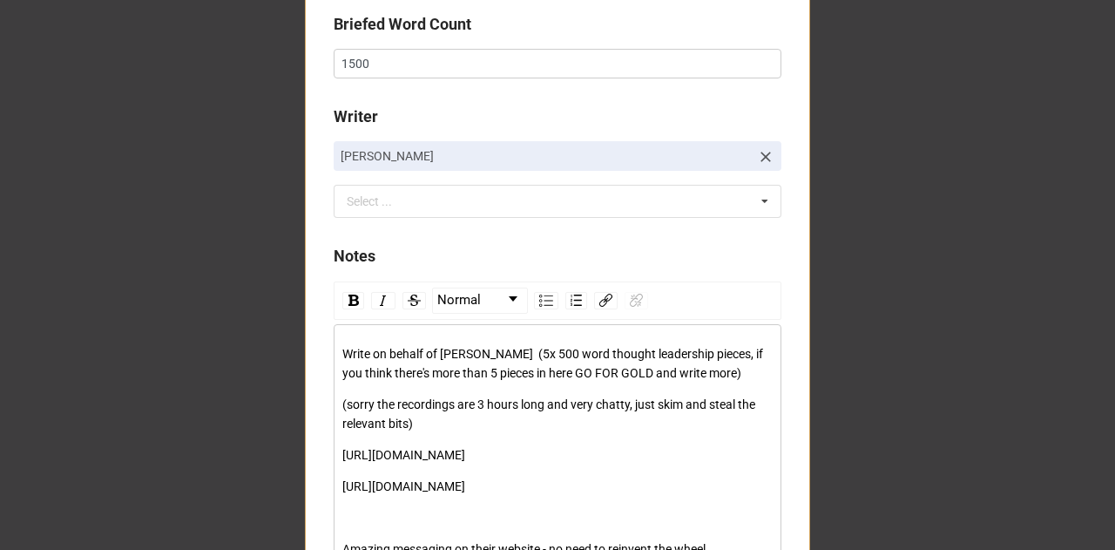
scroll to position [1092, 0]
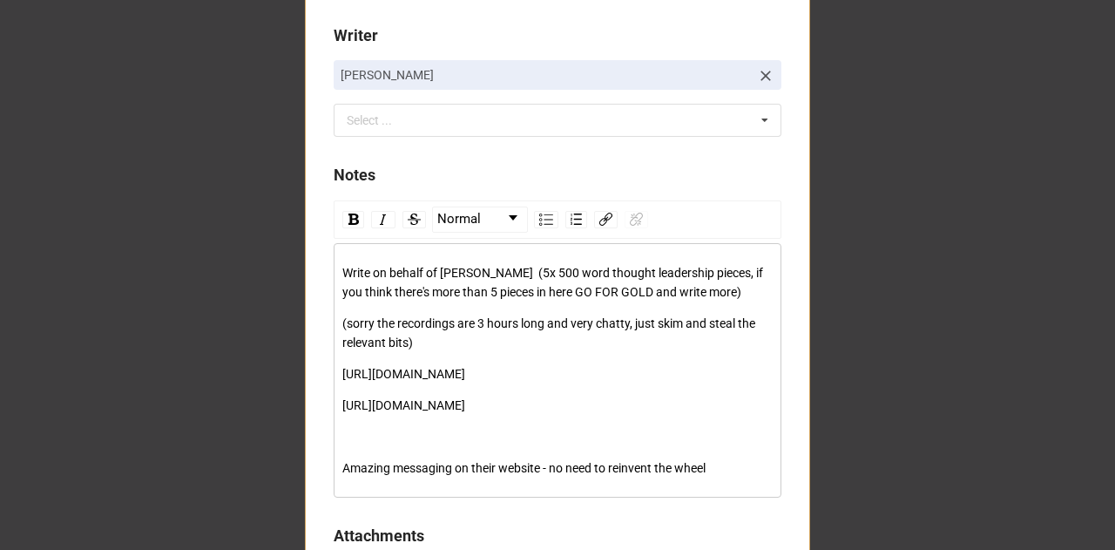
drag, startPoint x: 747, startPoint y: 482, endPoint x: 328, endPoint y: 373, distance: 432.8
click at [334, 373] on div "Write on behalf of [PERSON_NAME] (5x 500 word thought leadership pieces, if you…" at bounding box center [558, 370] width 448 height 254
click at [539, 213] on img "rdw-list-control" at bounding box center [546, 219] width 14 height 12
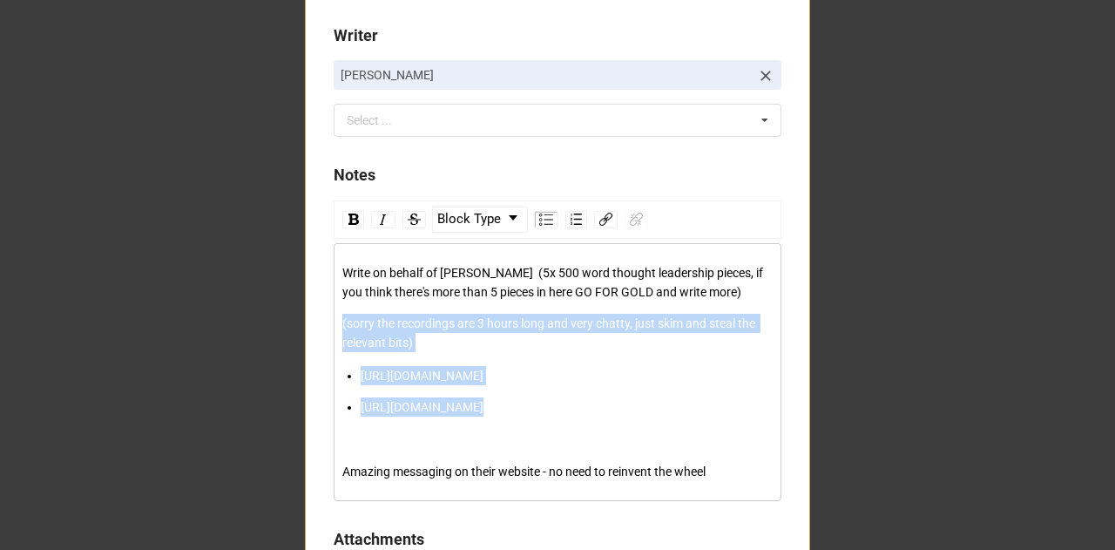
click at [376, 414] on span "[URL][DOMAIN_NAME]" at bounding box center [422, 407] width 123 height 14
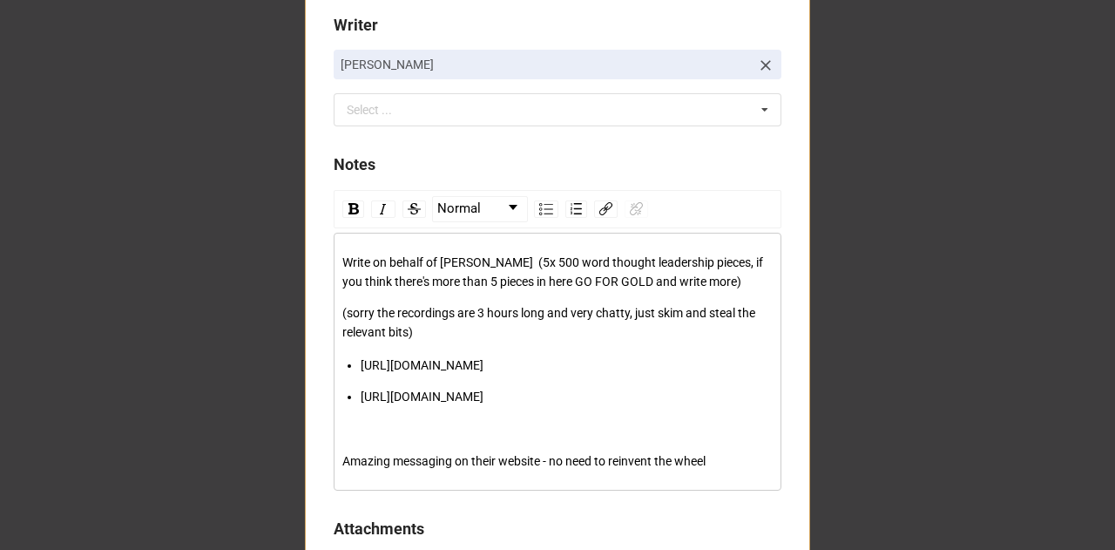
scroll to position [1134, 0]
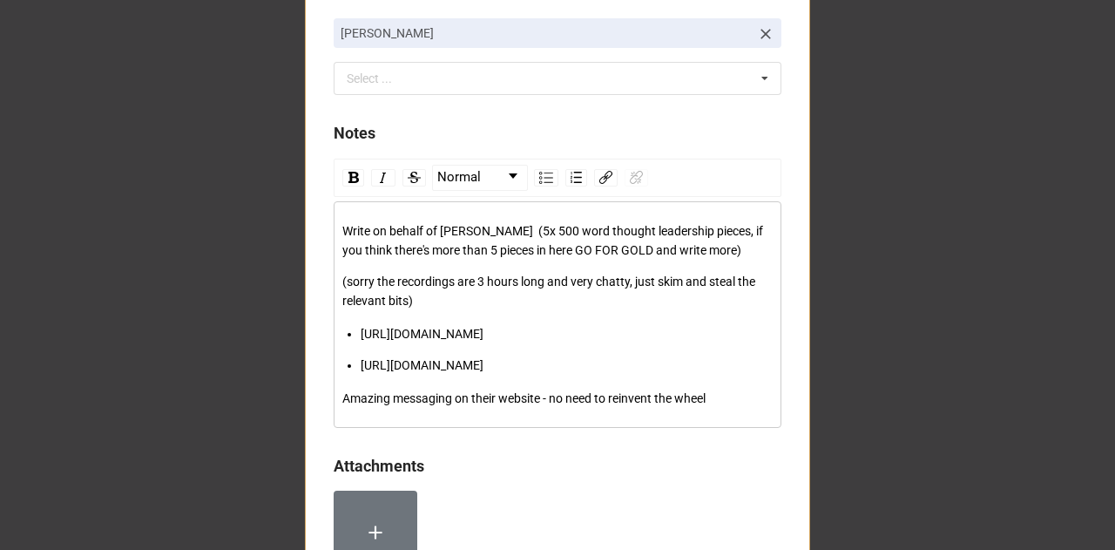
click at [723, 408] on div "Amazing messaging on their website - no need to reinvent the wheel" at bounding box center [557, 397] width 431 height 19
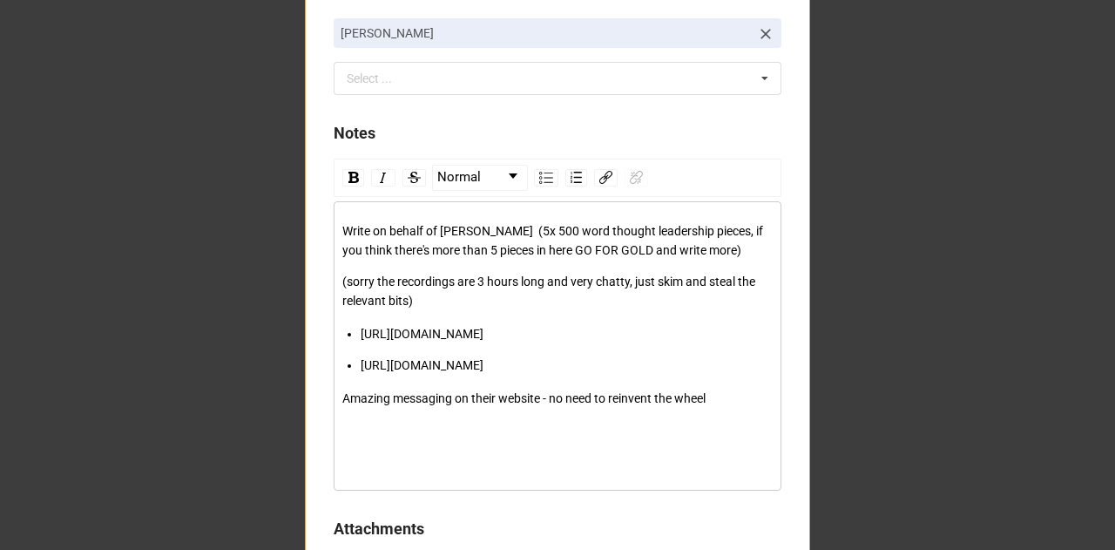
click at [716, 408] on div "Amazing messaging on their website - no need to reinvent the wheel" at bounding box center [557, 397] width 431 height 19
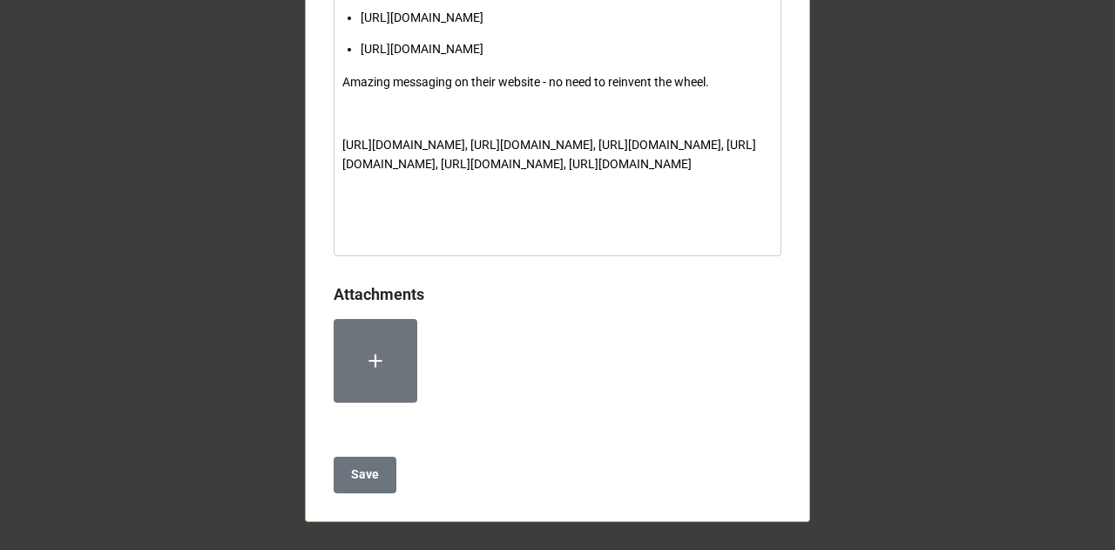
scroll to position [1583, 0]
click at [433, 104] on div "rdw-editor" at bounding box center [557, 113] width 431 height 19
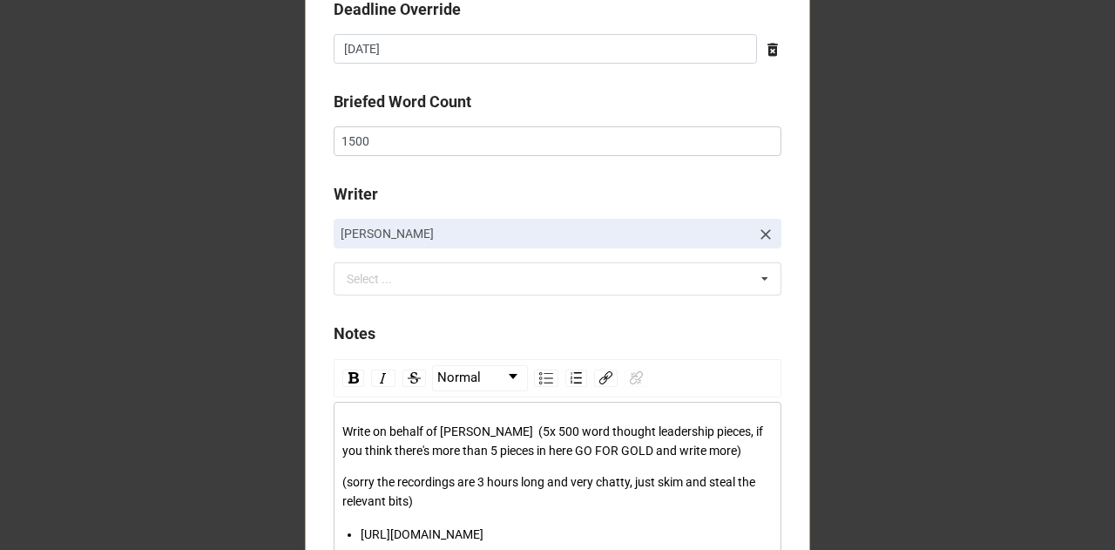
scroll to position [642, 0]
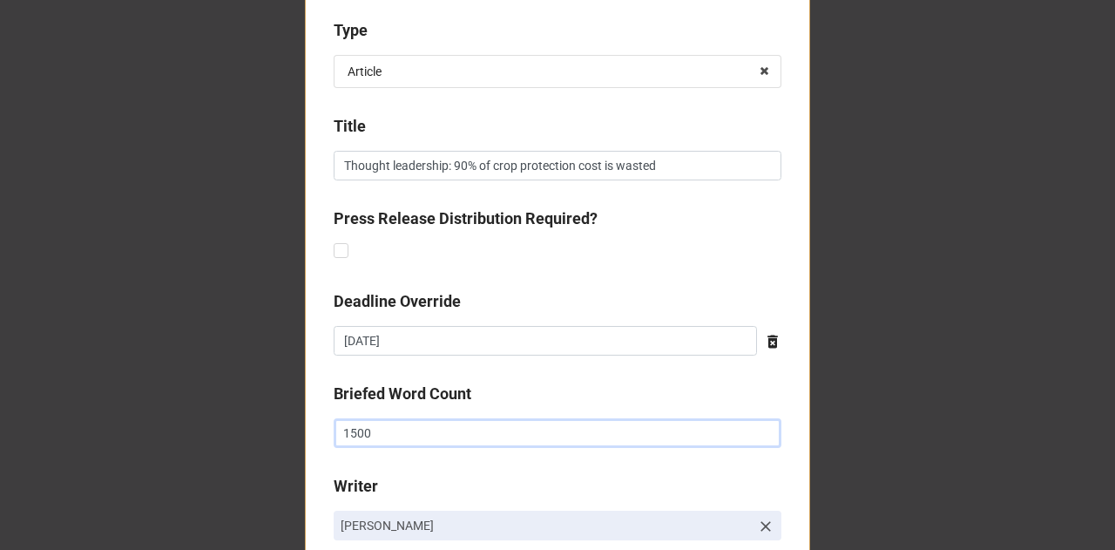
drag, startPoint x: 396, startPoint y: 434, endPoint x: 244, endPoint y: 426, distance: 152.6
click at [244, 426] on div "New assignment log Client CLIENT: MagrowTec Status ✏️ Proposed Work ✏️ Proposed…" at bounding box center [557, 367] width 1115 height 2019
type input "2500"
click at [236, 420] on div "New assignment log Client CLIENT: MagrowTec Status ✏️ Proposed Work ✏️ Proposed…" at bounding box center [557, 367] width 1115 height 2019
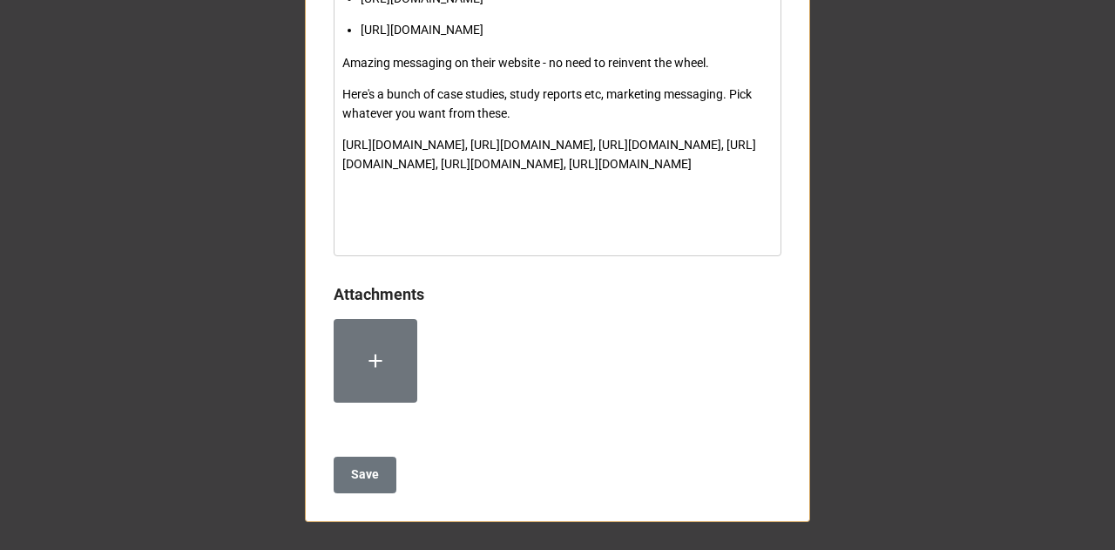
scroll to position [1589, 0]
click at [426, 236] on div "rdw-editor" at bounding box center [557, 226] width 431 height 19
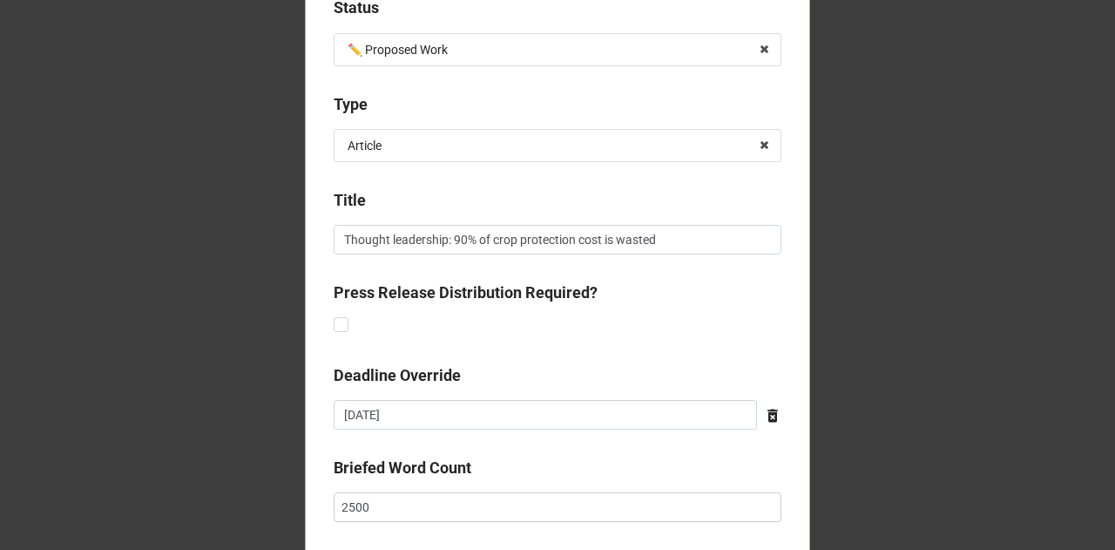
scroll to position [578, 0]
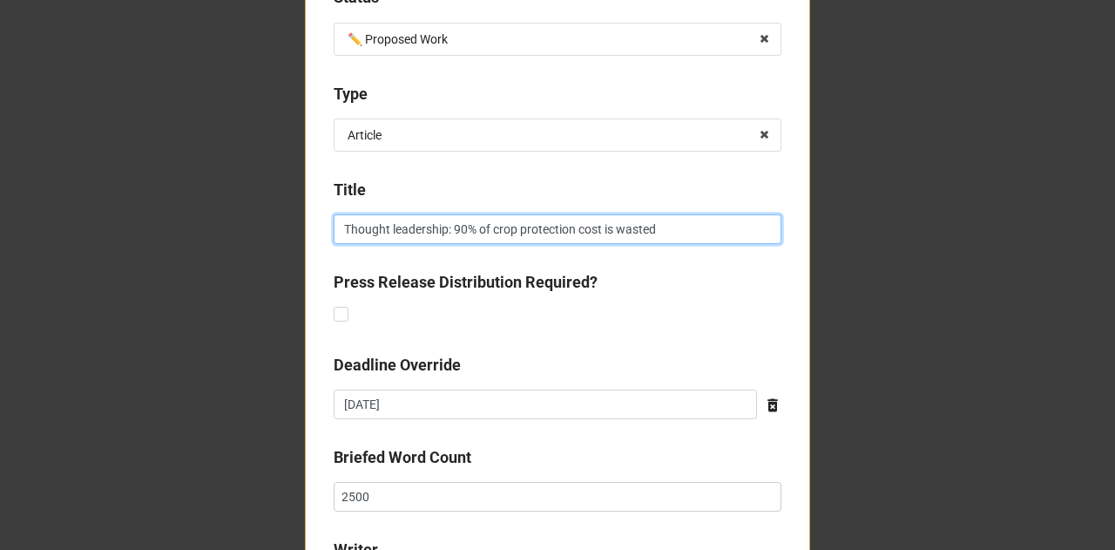
drag, startPoint x: 444, startPoint y: 231, endPoint x: 309, endPoint y: 227, distance: 135.0
click at [309, 227] on div "New assignment log Client CLIENT: MagrowTec Status ✏️ Proposed Work ✏️ Proposed…" at bounding box center [557, 486] width 505 height 1892
click at [699, 226] on input "Opinion pieces: 90% of crop protection cost is wasted" at bounding box center [558, 229] width 448 height 30
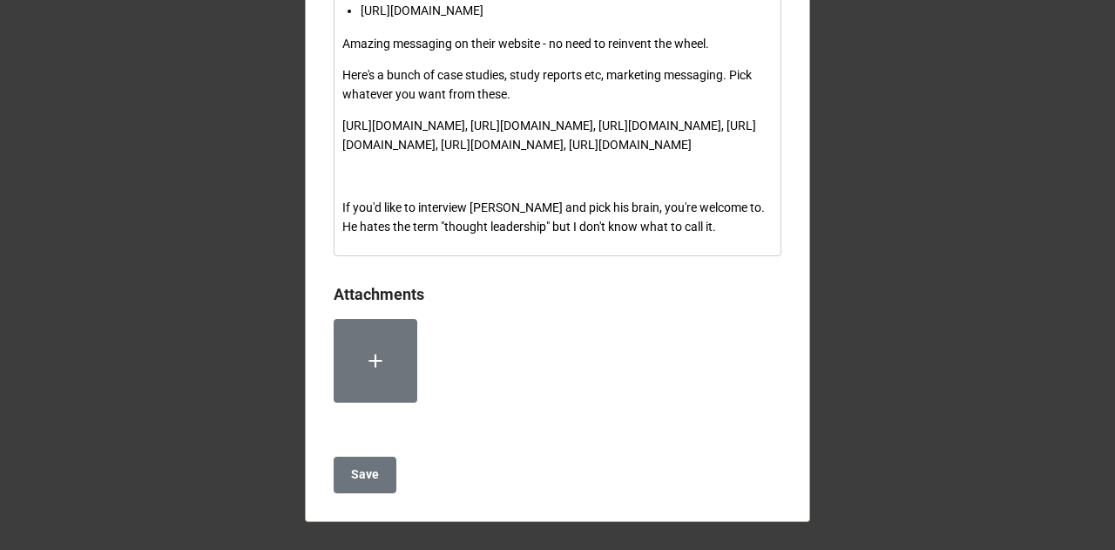
scroll to position [1792, 0]
type input "Opinion pieces: 90% of crop protection cost is wasted and no one is talking abo…"
click at [355, 480] on b "Save" at bounding box center [365, 474] width 28 height 18
